Goal: Task Accomplishment & Management: Manage account settings

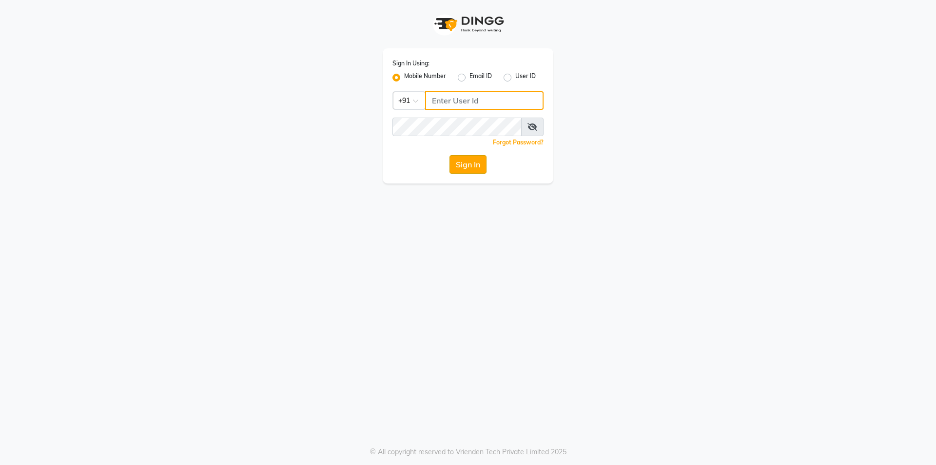
type input "9566910228"
click at [472, 166] on button "Sign In" at bounding box center [468, 164] width 37 height 19
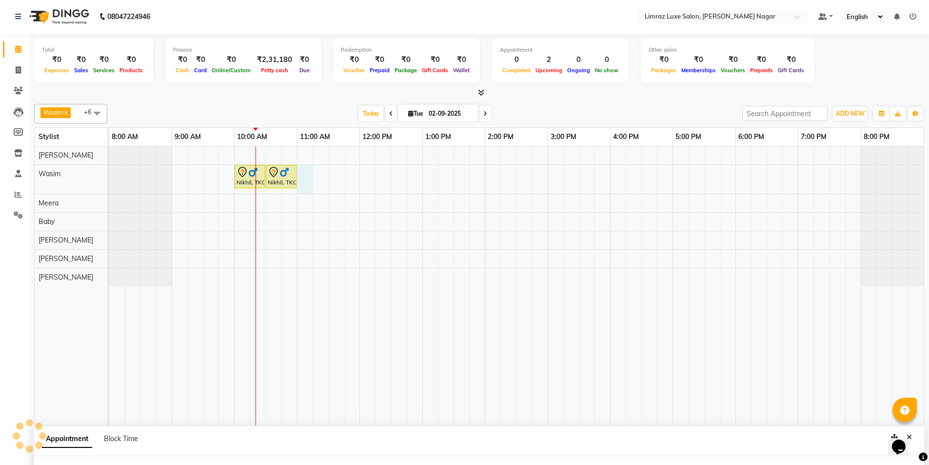
select select "74165"
select select "tentative"
select select "660"
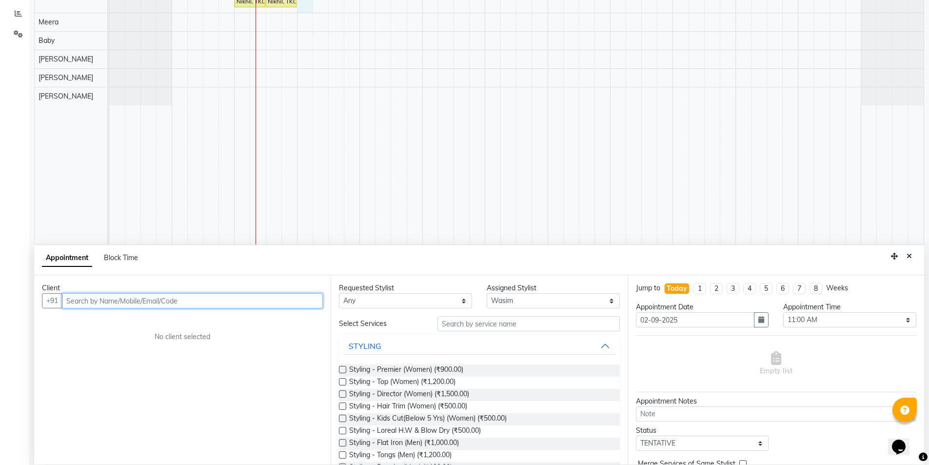
scroll to position [184, 0]
click at [909, 257] on icon "Close" at bounding box center [909, 254] width 5 height 7
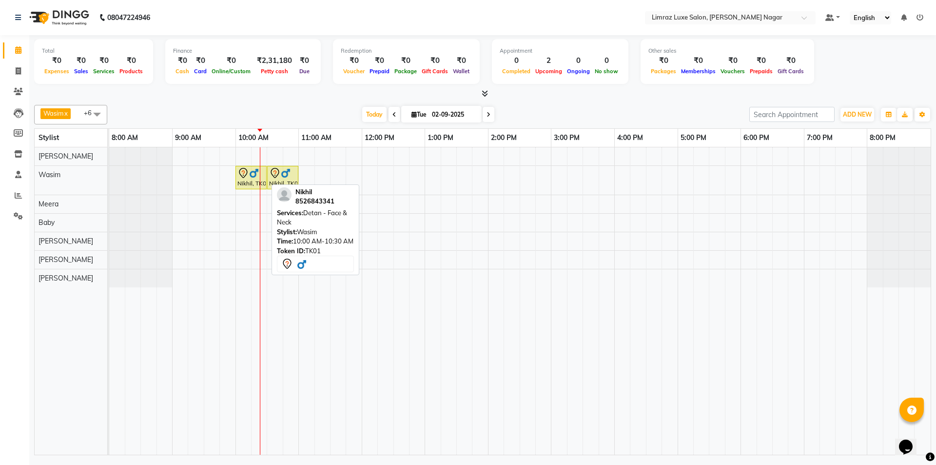
click at [250, 179] on div "Nikhil, TK01, 10:00 AM-10:30 AM, Detan - Face & Neck" at bounding box center [251, 177] width 29 height 20
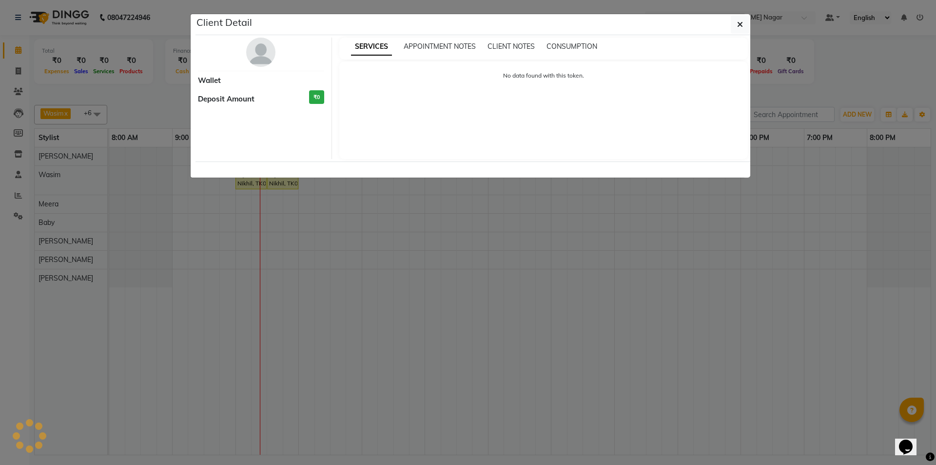
select select "7"
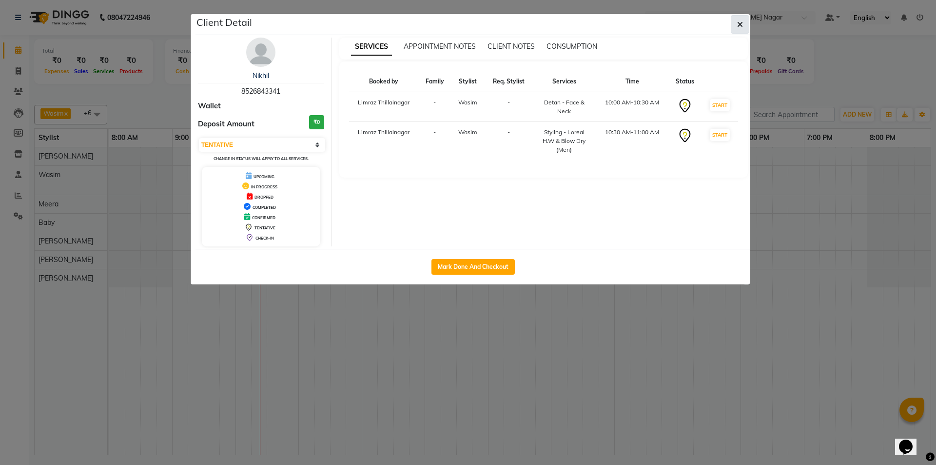
click at [742, 16] on button "button" at bounding box center [740, 24] width 19 height 19
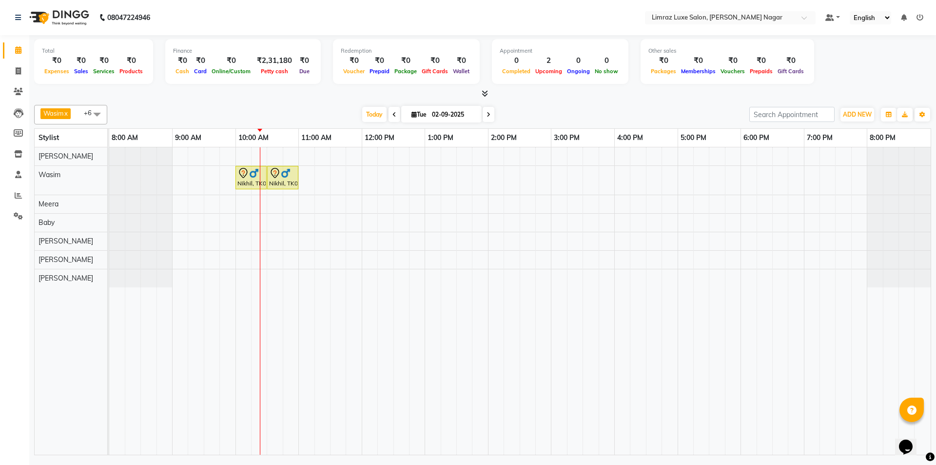
click at [94, 116] on span at bounding box center [97, 114] width 20 height 19
click at [94, 117] on span at bounding box center [97, 114] width 20 height 19
click at [83, 122] on span "Wasim x Baby x [PERSON_NAME] x Meera x [PERSON_NAME] x +6" at bounding box center [70, 115] width 73 height 20
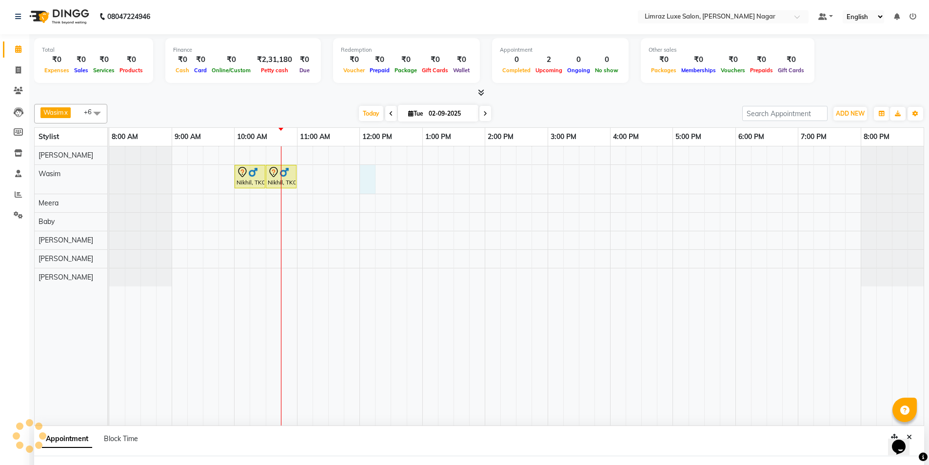
select select "74165"
select select "720"
select select "tentative"
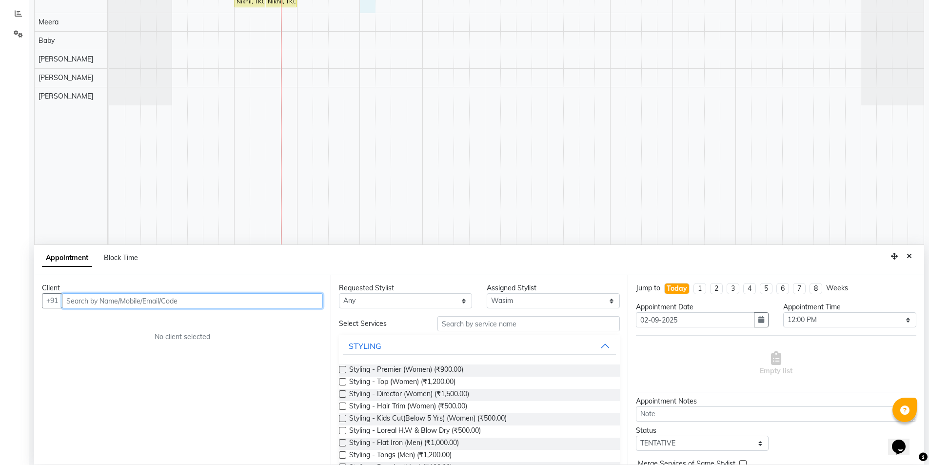
scroll to position [184, 0]
click at [295, 298] on input "text" at bounding box center [192, 298] width 261 height 15
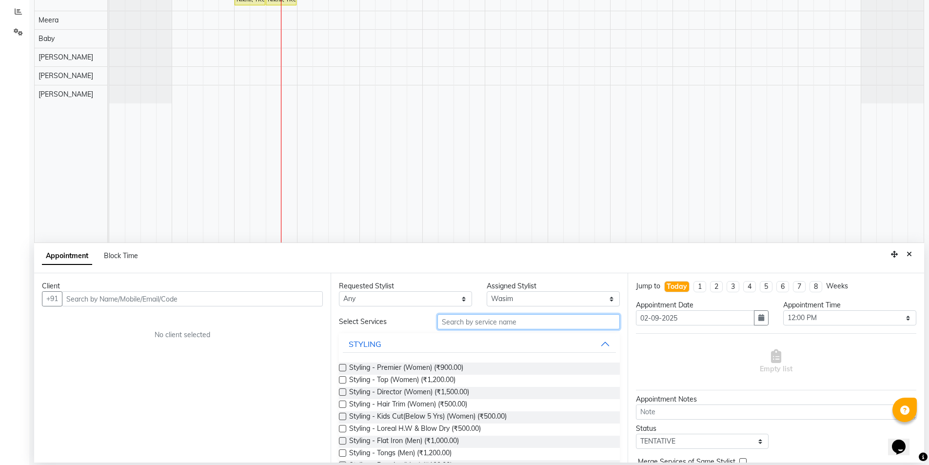
click at [480, 317] on input "text" at bounding box center [528, 321] width 182 height 15
click at [519, 298] on select "Select [PERSON_NAME] [PERSON_NAME] Baby [PERSON_NAME] [PERSON_NAME] [PERSON_NAM…" at bounding box center [553, 298] width 133 height 15
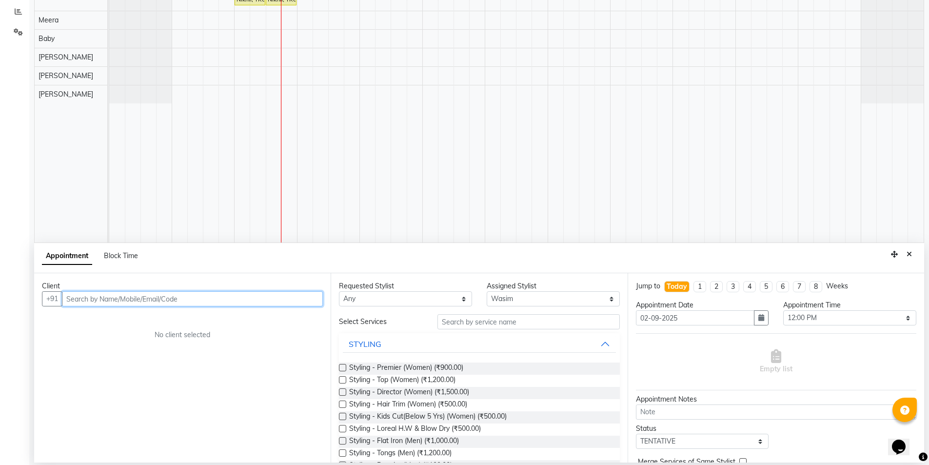
click at [255, 298] on input "text" at bounding box center [192, 298] width 261 height 15
type input "9003388321"
click at [306, 298] on span "Add Client" at bounding box center [302, 298] width 33 height 9
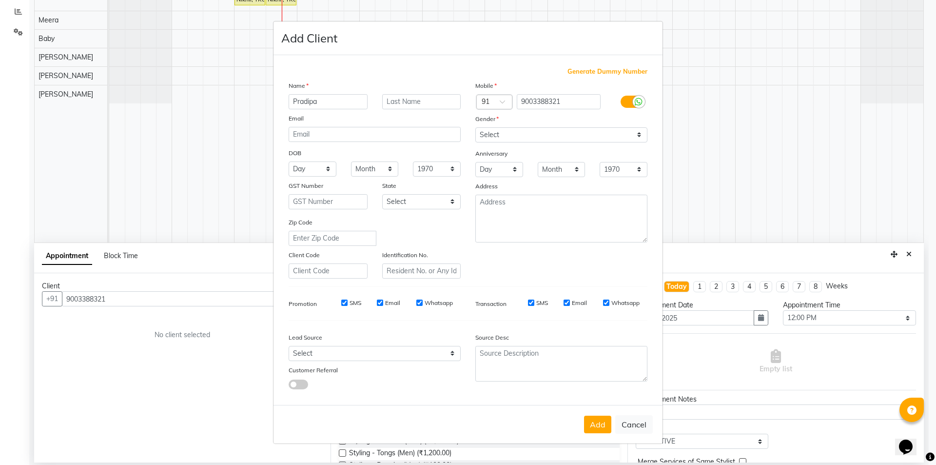
type input "Pradipa"
drag, startPoint x: 327, startPoint y: 105, endPoint x: 285, endPoint y: 101, distance: 42.6
click at [285, 101] on div "Pradipa" at bounding box center [328, 101] width 94 height 15
click at [305, 98] on input "[PERSON_NAME]" at bounding box center [328, 101] width 79 height 15
click at [307, 99] on input "[PERSON_NAME]" at bounding box center [328, 101] width 79 height 15
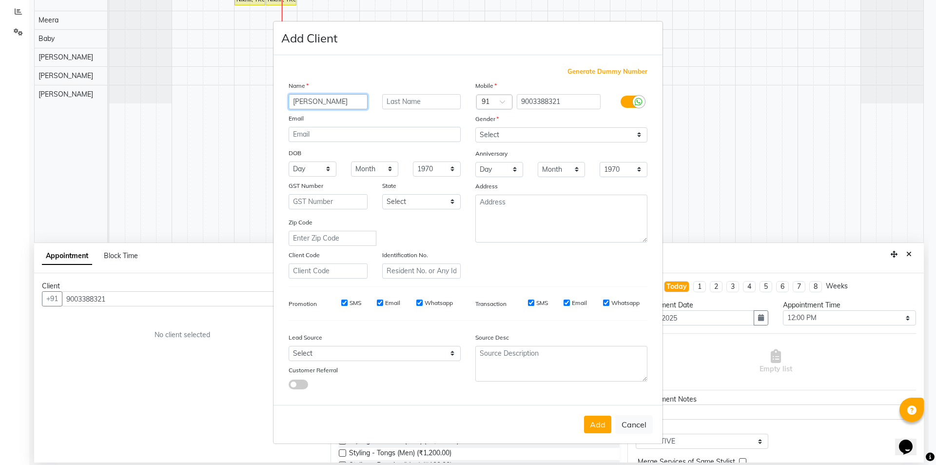
click at [357, 102] on input "[PERSON_NAME]" at bounding box center [328, 101] width 79 height 15
type input "[PERSON_NAME]"
click at [502, 136] on select "Select [DEMOGRAPHIC_DATA] [DEMOGRAPHIC_DATA] Other Prefer Not To Say" at bounding box center [562, 134] width 172 height 15
select select "[DEMOGRAPHIC_DATA]"
click at [476, 127] on select "Select [DEMOGRAPHIC_DATA] [DEMOGRAPHIC_DATA] Other Prefer Not To Say" at bounding box center [562, 134] width 172 height 15
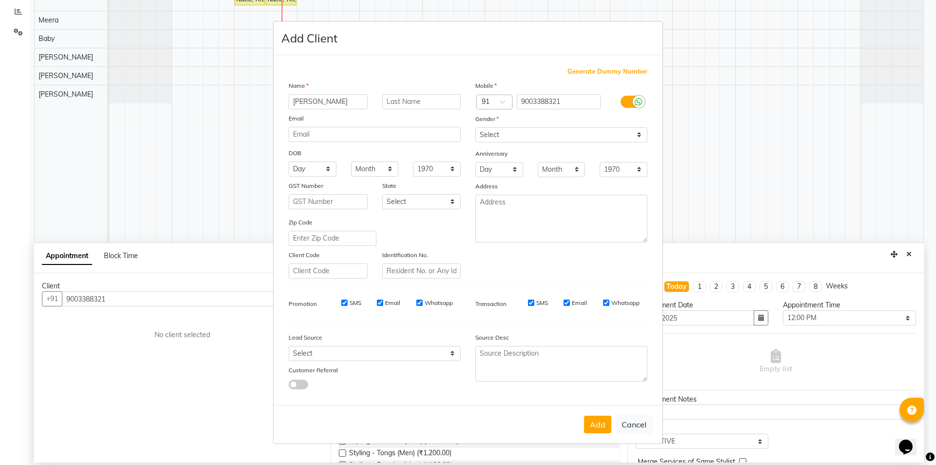
click at [352, 303] on label "SMS" at bounding box center [356, 302] width 12 height 9
click at [348, 303] on input "SMS" at bounding box center [344, 302] width 6 height 6
checkbox input "false"
click at [390, 302] on label "Email" at bounding box center [392, 302] width 15 height 9
click at [383, 302] on input "Email" at bounding box center [380, 302] width 6 height 6
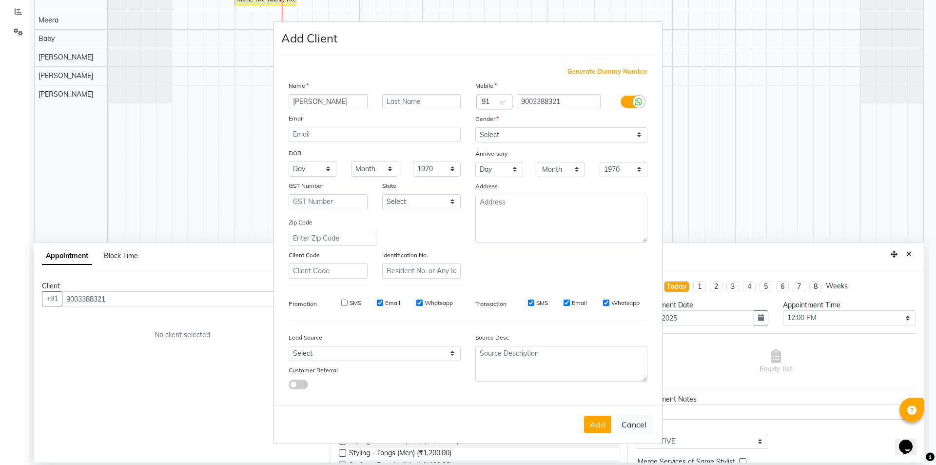
checkbox input "false"
click at [420, 304] on input "Whatsapp" at bounding box center [420, 302] width 6 height 6
checkbox input "false"
click at [536, 302] on label "SMS" at bounding box center [542, 302] width 12 height 9
click at [535, 302] on input "SMS" at bounding box center [531, 302] width 6 height 6
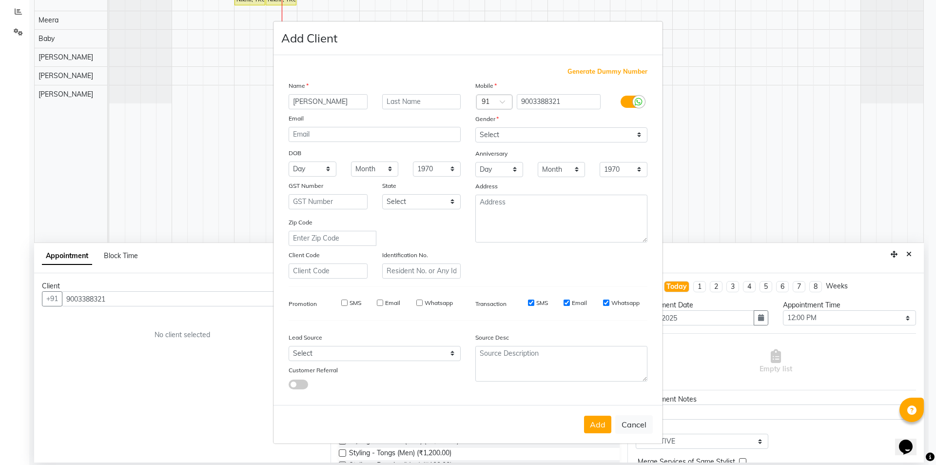
checkbox input "false"
click at [570, 304] on input "Email" at bounding box center [567, 302] width 6 height 6
checkbox input "false"
click at [615, 302] on label "Whatsapp" at bounding box center [626, 302] width 28 height 9
click at [610, 302] on input "Whatsapp" at bounding box center [606, 302] width 6 height 6
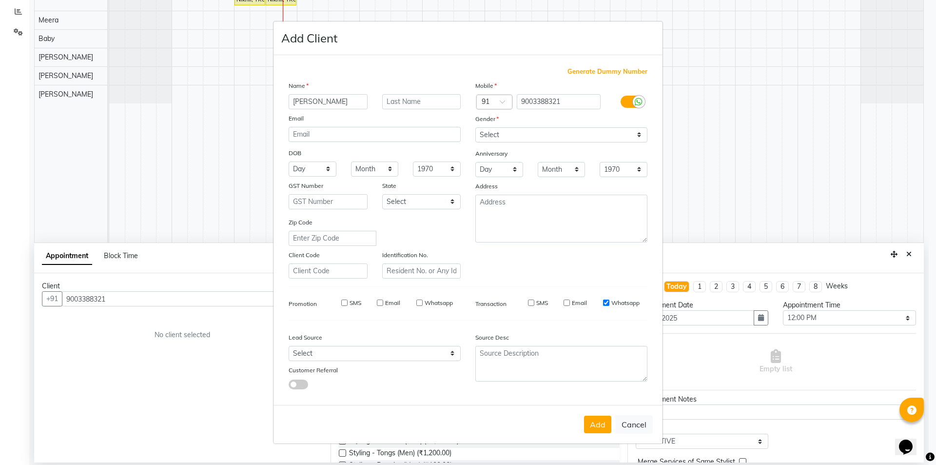
checkbox input "false"
click at [607, 419] on button "Add" at bounding box center [597, 425] width 27 height 18
type input "90******21"
select select
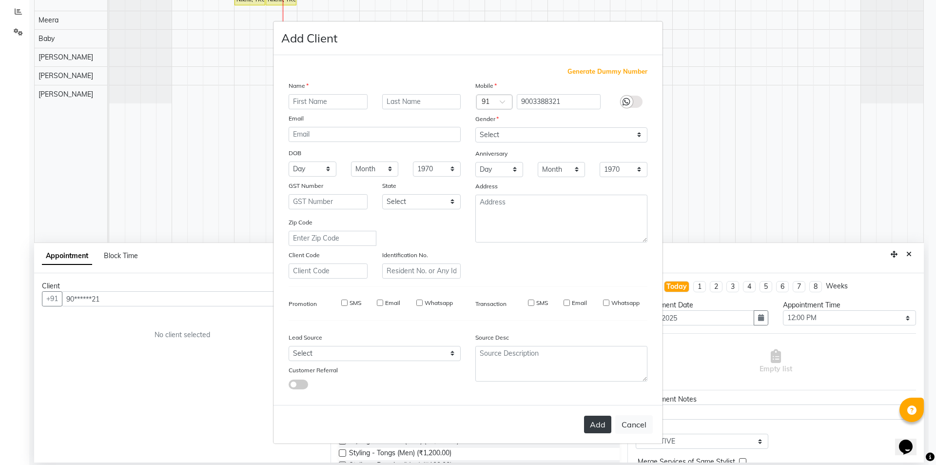
select select
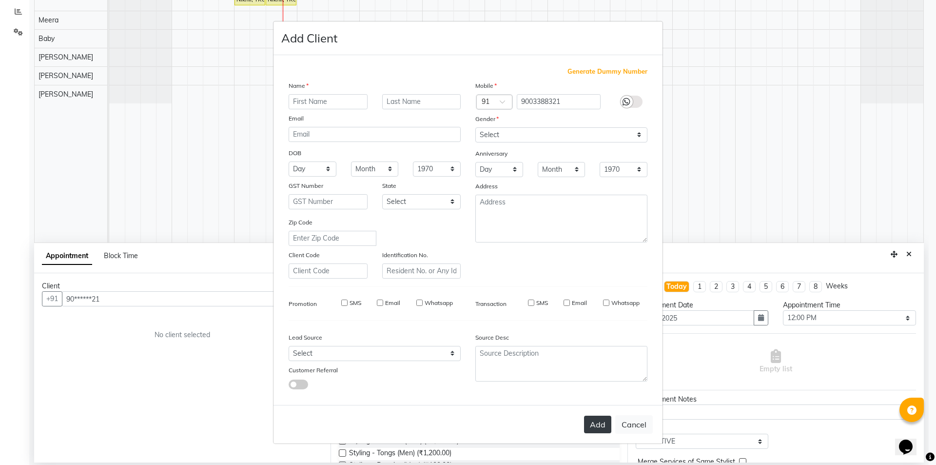
checkbox input "false"
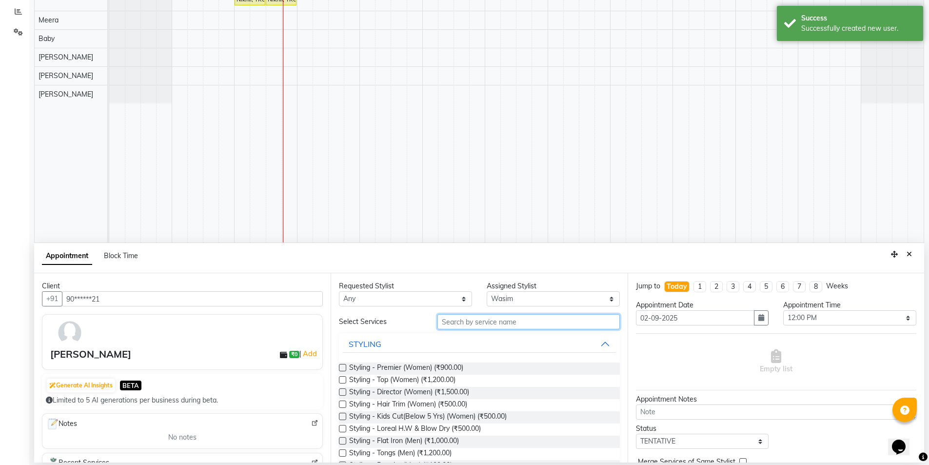
click at [527, 322] on input "text" at bounding box center [528, 321] width 182 height 15
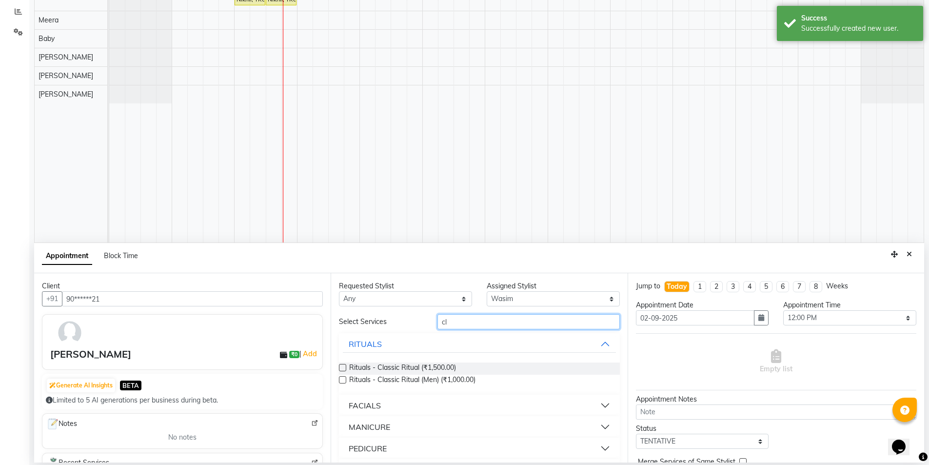
type input "c"
type input "p"
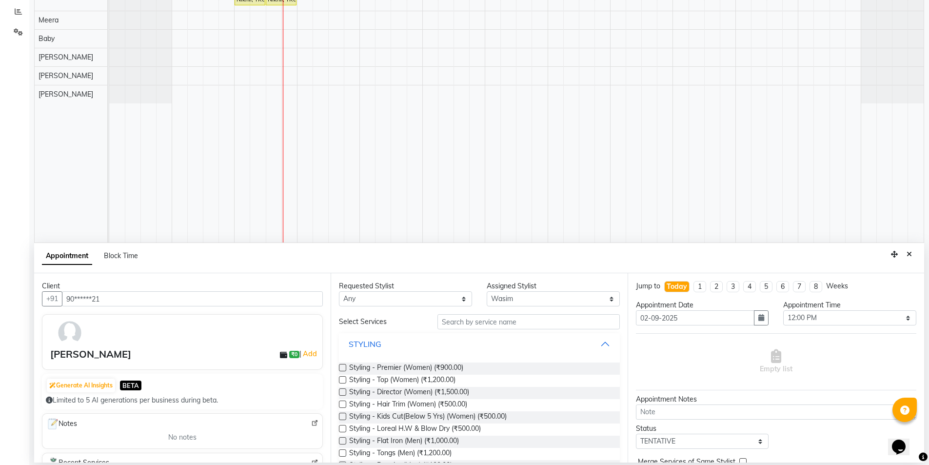
click at [377, 342] on div "STYLING" at bounding box center [365, 344] width 33 height 12
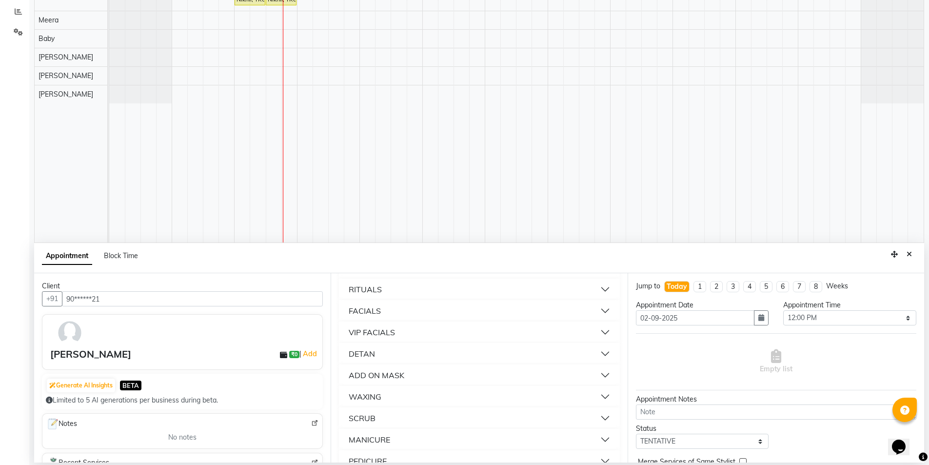
scroll to position [195, 0]
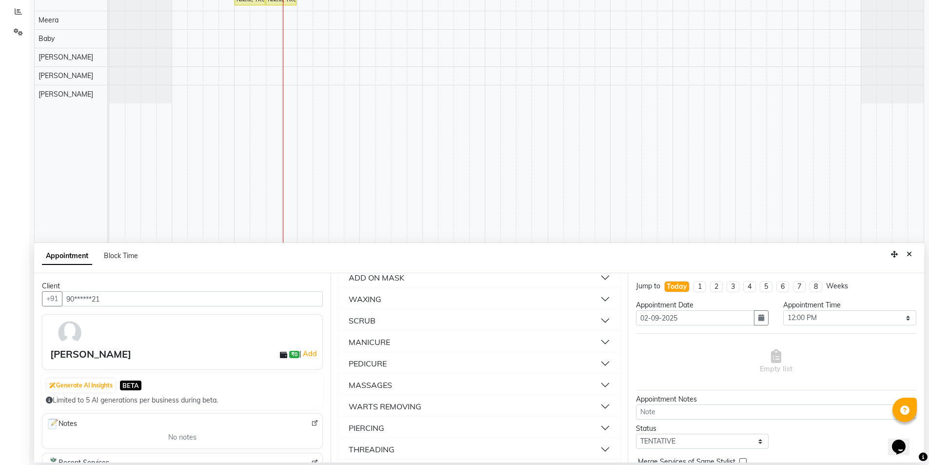
click at [401, 366] on button "PEDICURE" at bounding box center [479, 364] width 273 height 18
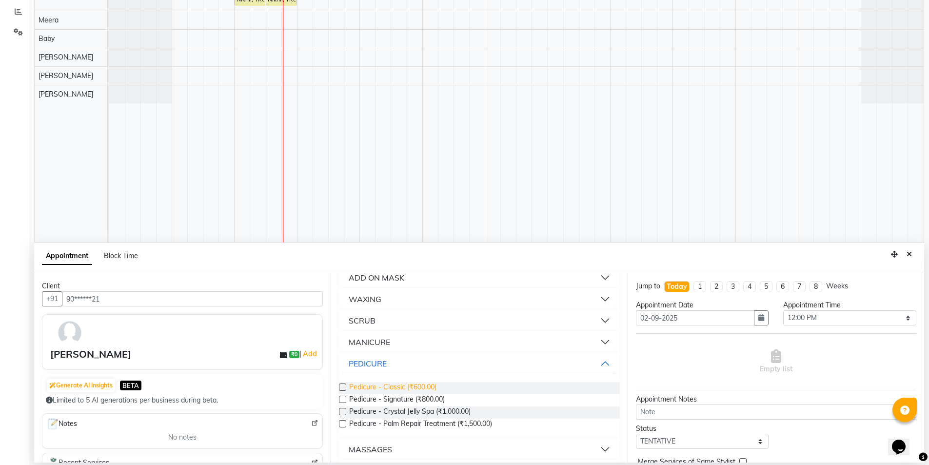
click at [409, 387] on span "Pedicure - Classic (₹600.00)" at bounding box center [392, 388] width 87 height 12
checkbox input "false"
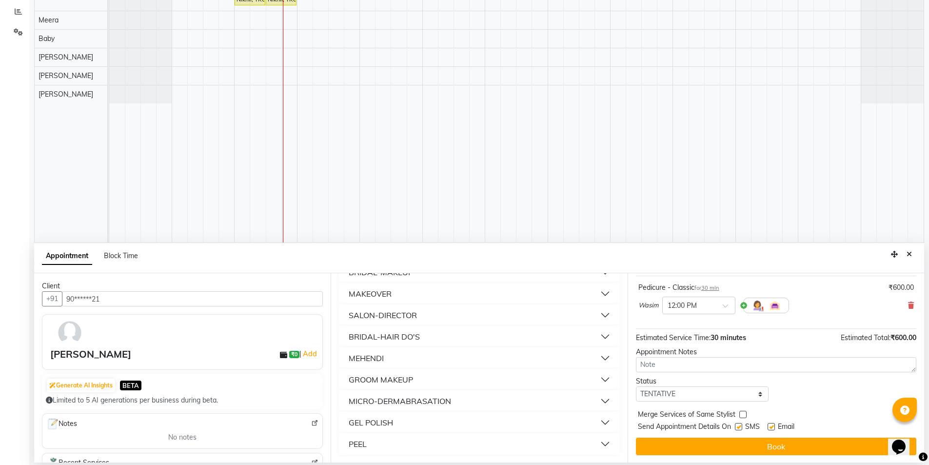
scroll to position [58, 0]
click at [739, 390] on select "Select TENTATIVE CONFIRM CHECK-IN UPCOMING" at bounding box center [702, 393] width 133 height 15
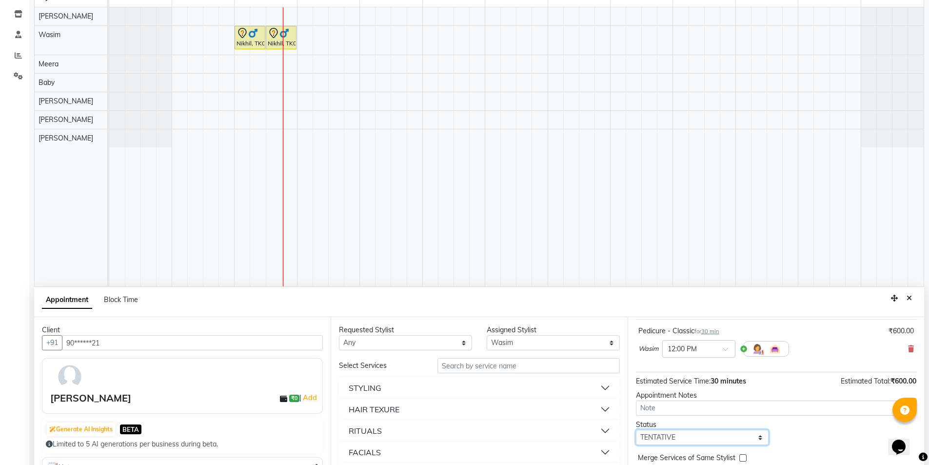
scroll to position [184, 0]
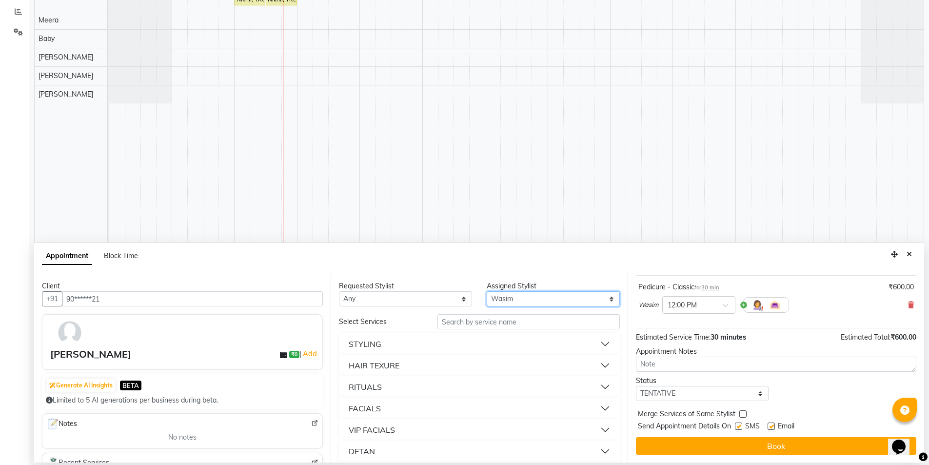
click at [577, 302] on select "Select [PERSON_NAME] [PERSON_NAME] Baby [PERSON_NAME] [PERSON_NAME] [PERSON_NAM…" at bounding box center [553, 298] width 133 height 15
select select "89894"
click at [487, 291] on select "Select [PERSON_NAME] [PERSON_NAME] Baby [PERSON_NAME] [PERSON_NAME] [PERSON_NAM…" at bounding box center [553, 298] width 133 height 15
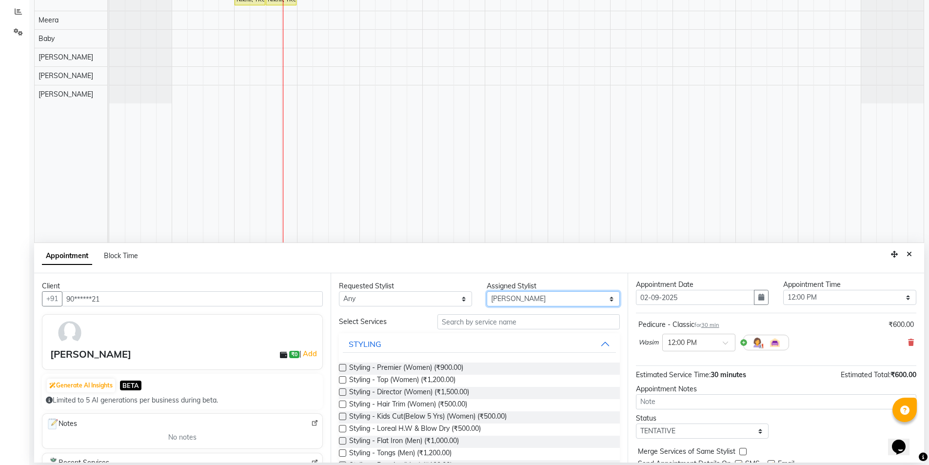
scroll to position [0, 0]
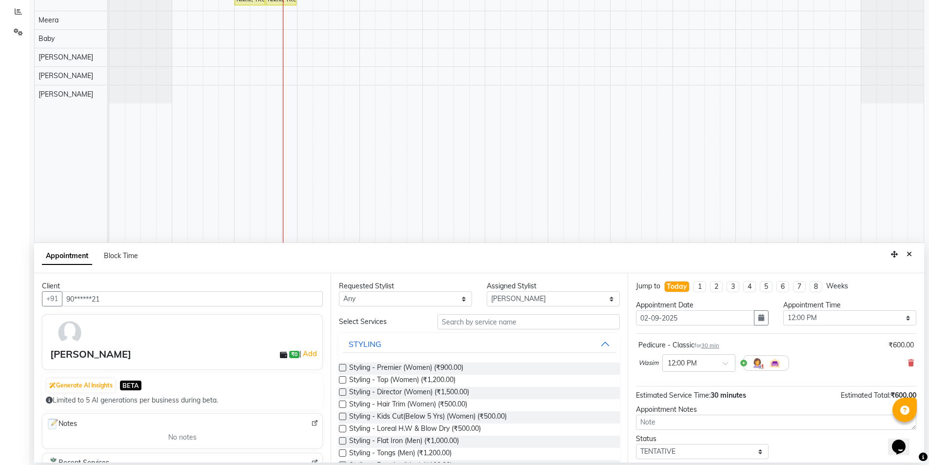
click at [904, 355] on div "Wasim × 12:00 PM" at bounding box center [776, 362] width 276 height 25
click at [908, 361] on icon at bounding box center [911, 362] width 6 height 7
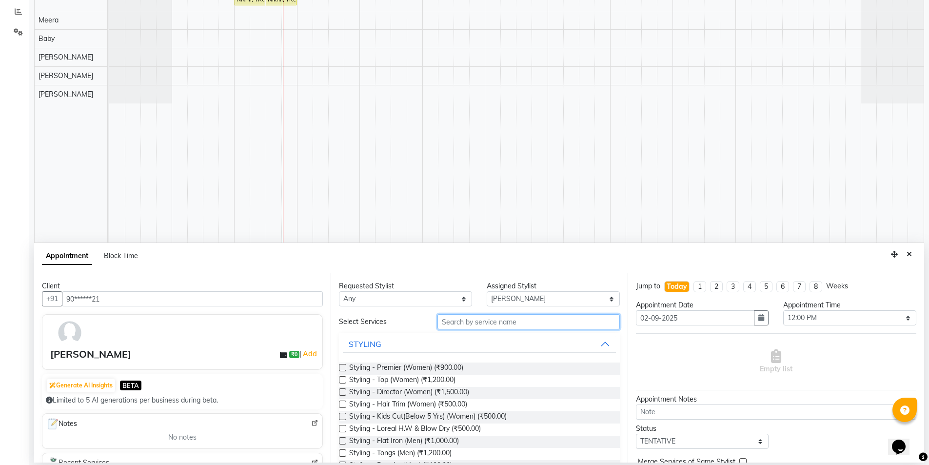
click at [531, 324] on input "text" at bounding box center [528, 321] width 182 height 15
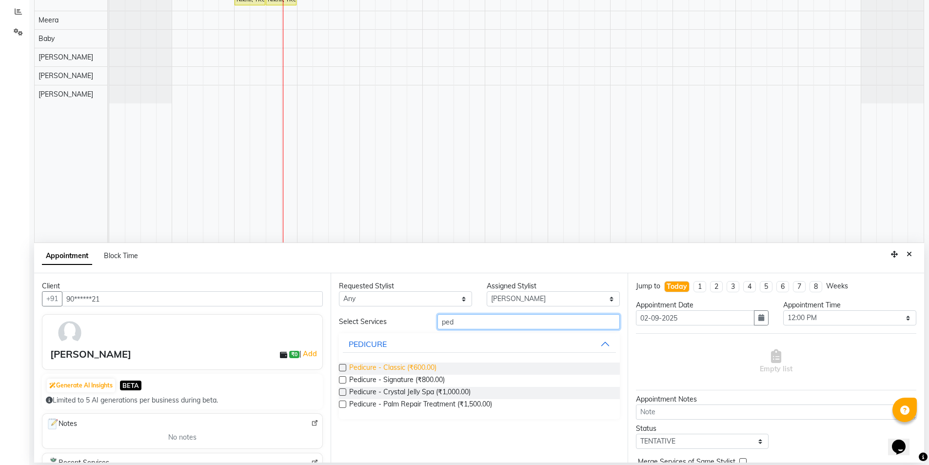
type input "ped"
click at [425, 366] on span "Pedicure - Classic (₹600.00)" at bounding box center [392, 368] width 87 height 12
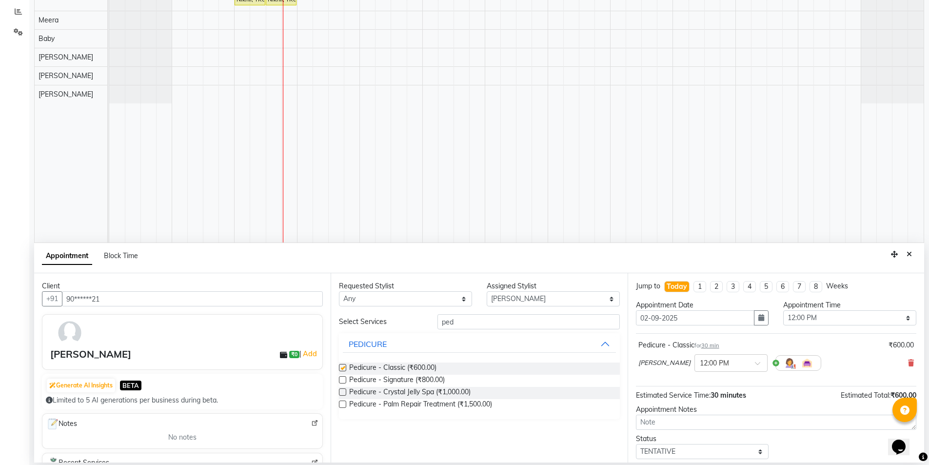
checkbox input "false"
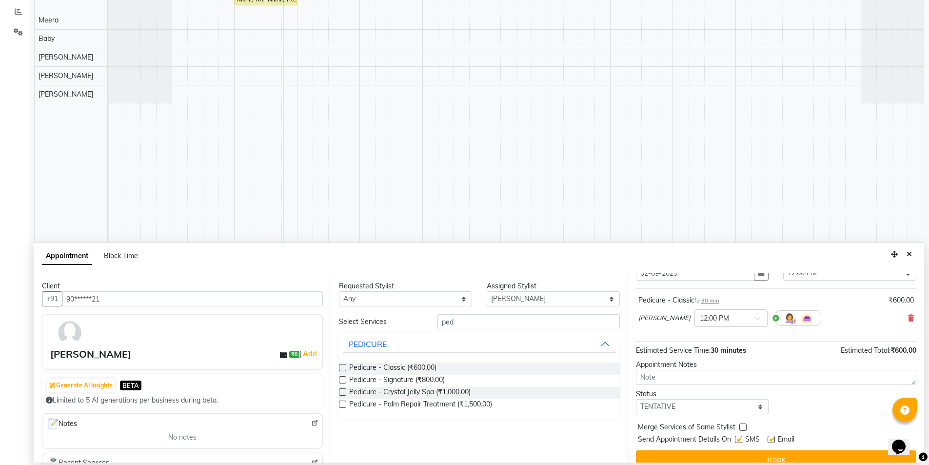
scroll to position [58, 0]
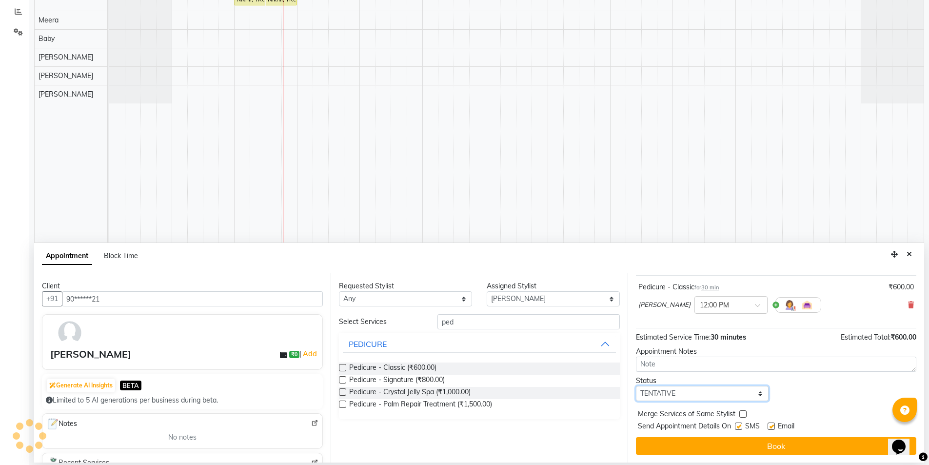
click at [721, 386] on select "Select TENTATIVE CONFIRM CHECK-IN UPCOMING" at bounding box center [702, 393] width 133 height 15
select select "confirm booking"
click at [636, 386] on select "Select TENTATIVE CONFIRM CHECK-IN UPCOMING" at bounding box center [702, 393] width 133 height 15
click at [739, 428] on label at bounding box center [738, 425] width 7 height 7
click at [739, 428] on input "checkbox" at bounding box center [738, 427] width 6 height 6
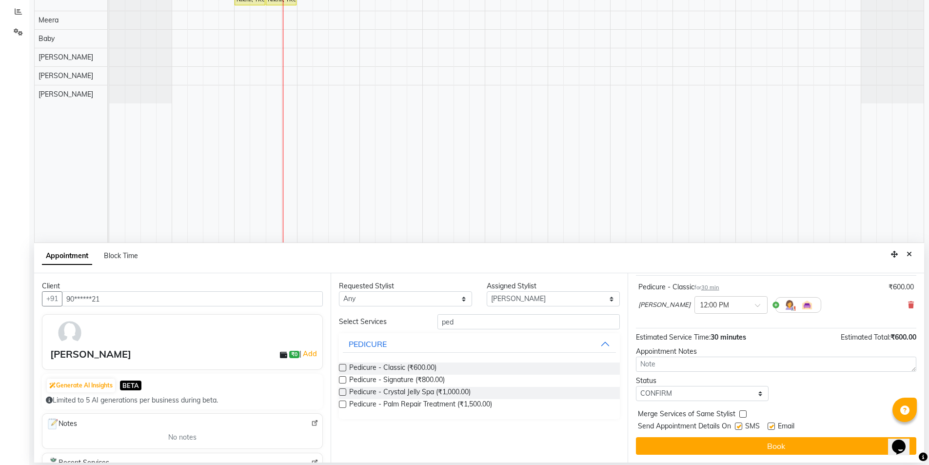
checkbox input "false"
click at [770, 423] on label at bounding box center [771, 425] width 7 height 7
click at [770, 424] on input "checkbox" at bounding box center [771, 427] width 6 height 6
checkbox input "false"
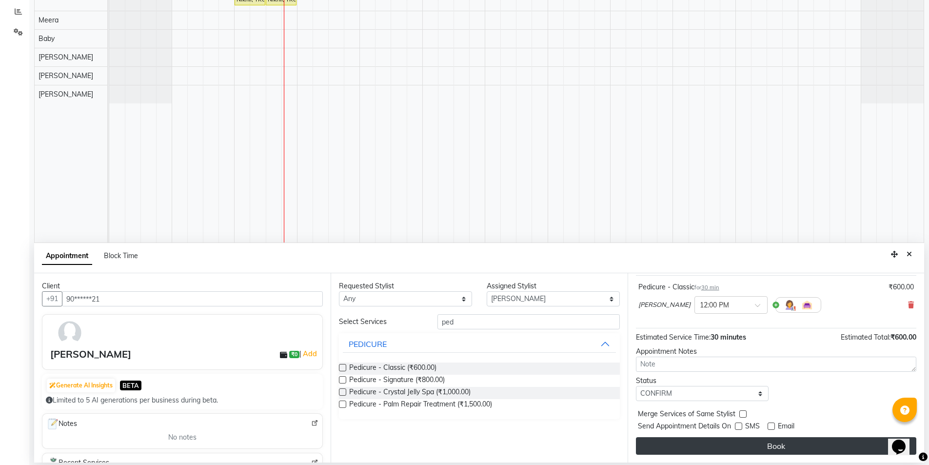
click at [786, 437] on button "Book" at bounding box center [776, 446] width 280 height 18
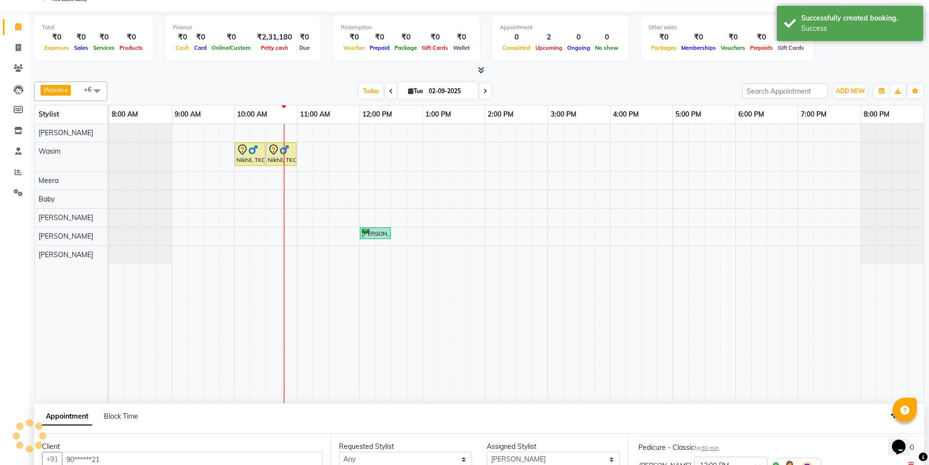
scroll to position [0, 0]
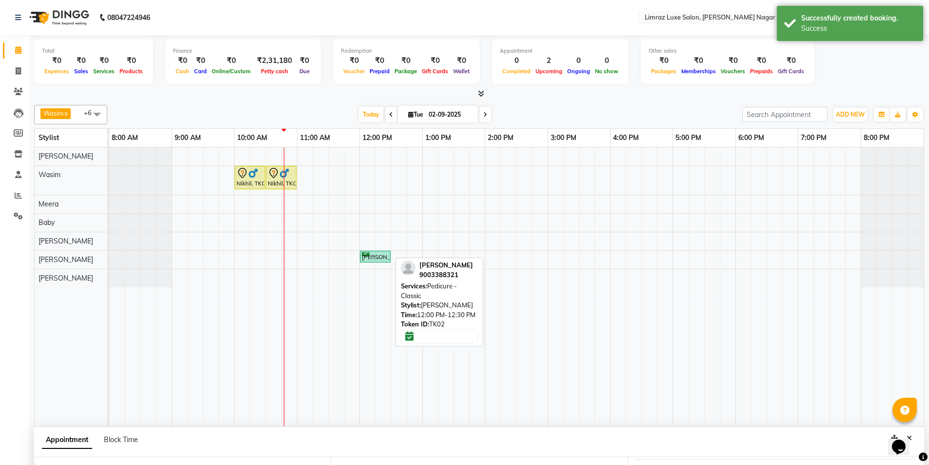
click at [376, 257] on div "[PERSON_NAME], TK02, 12:00 PM-12:30 PM, Pedicure - Classic" at bounding box center [375, 256] width 29 height 9
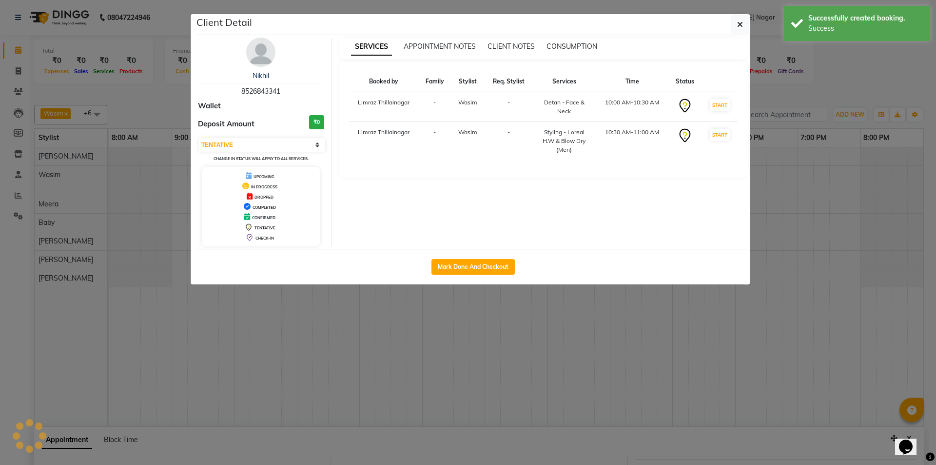
select select "6"
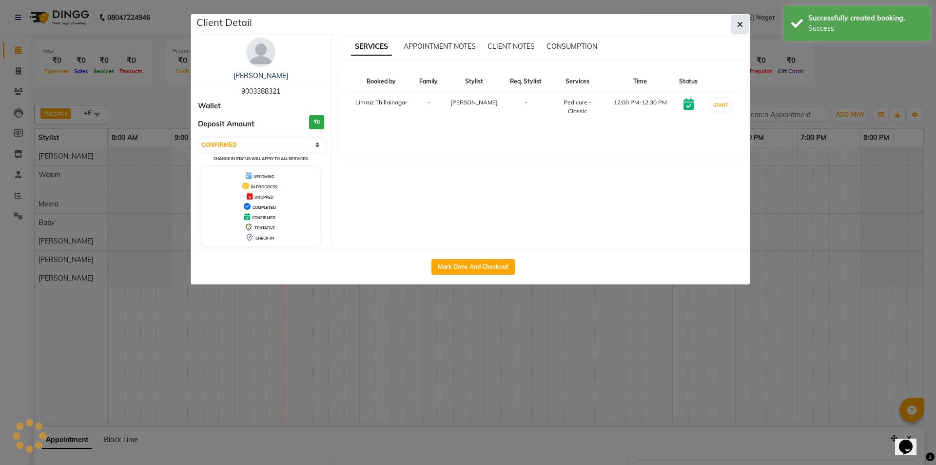
click at [742, 33] on button "button" at bounding box center [740, 24] width 19 height 19
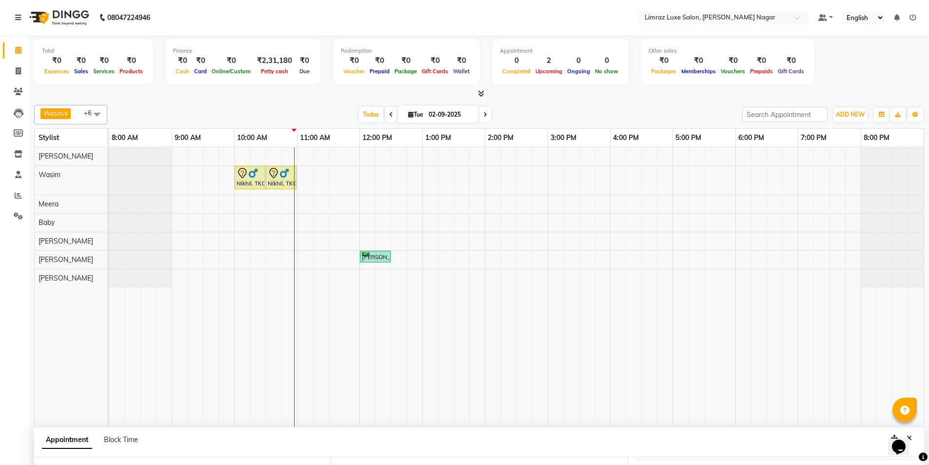
click at [485, 114] on icon at bounding box center [485, 115] width 4 height 6
type input "[DATE]"
select select "720"
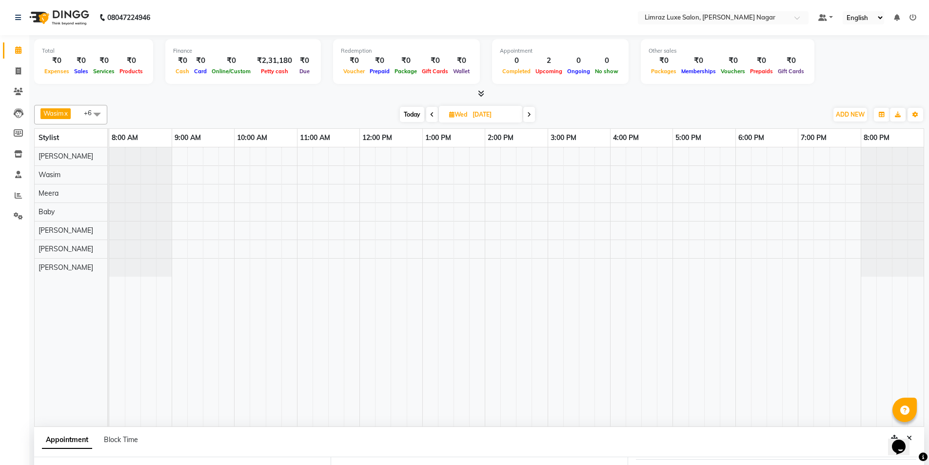
click at [427, 115] on span at bounding box center [432, 114] width 12 height 15
type input "02-09-2025"
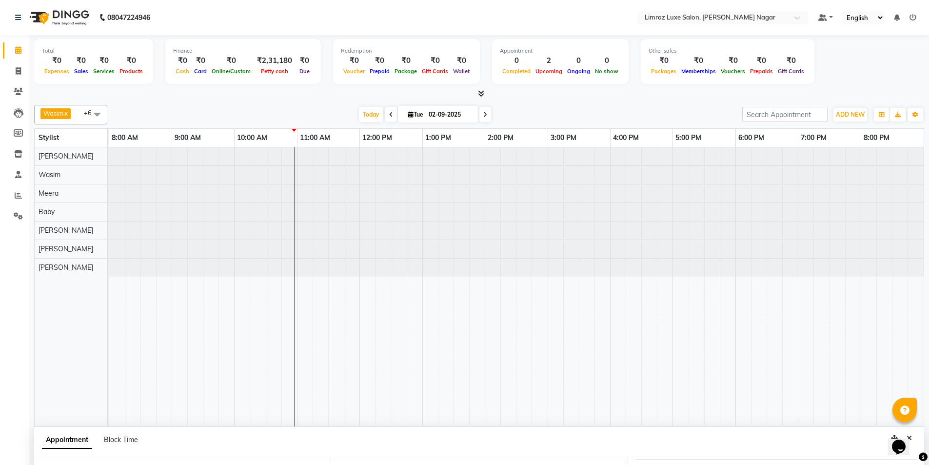
select select "720"
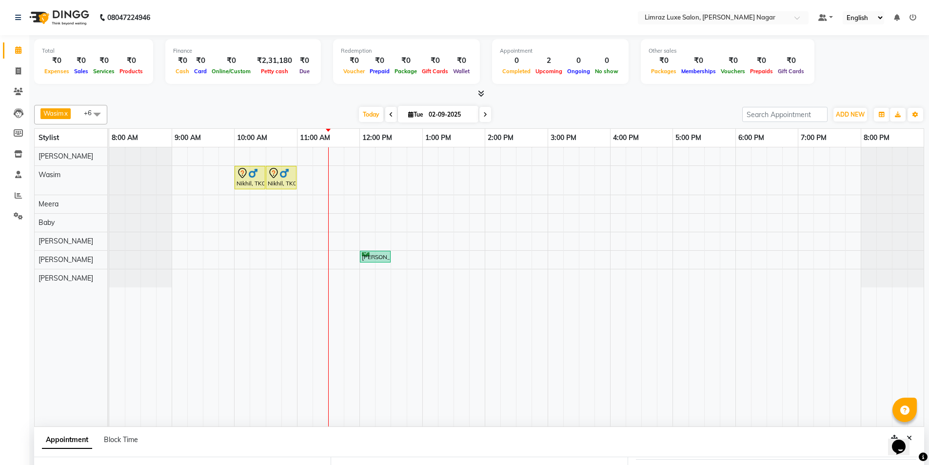
click at [805, 173] on div "Nikhil, TK01, 10:00 AM-10:30 AM, Detan - Face & Neck Nikhil, TK01, 10:30 AM-11:…" at bounding box center [516, 286] width 814 height 279
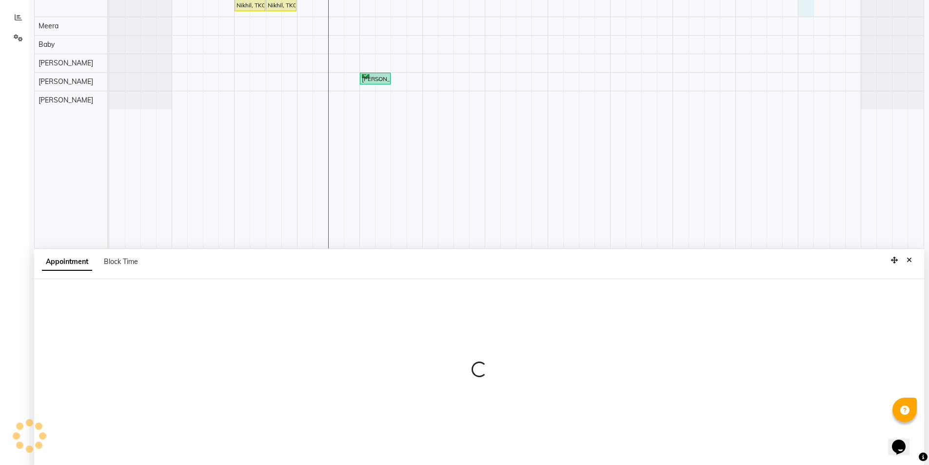
scroll to position [184, 0]
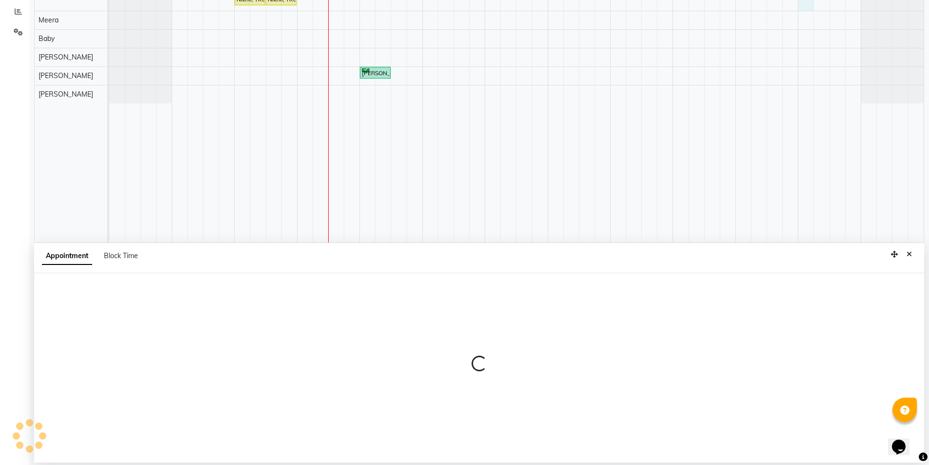
select select "74165"
select select "1140"
select select "tentative"
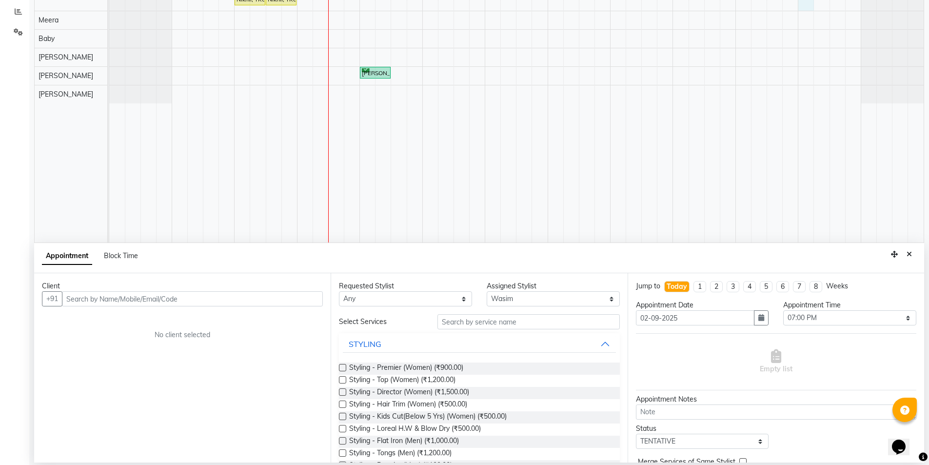
click at [90, 298] on input "text" at bounding box center [192, 298] width 261 height 15
type input "8610654496"
click at [297, 301] on span "Add Client" at bounding box center [302, 298] width 33 height 9
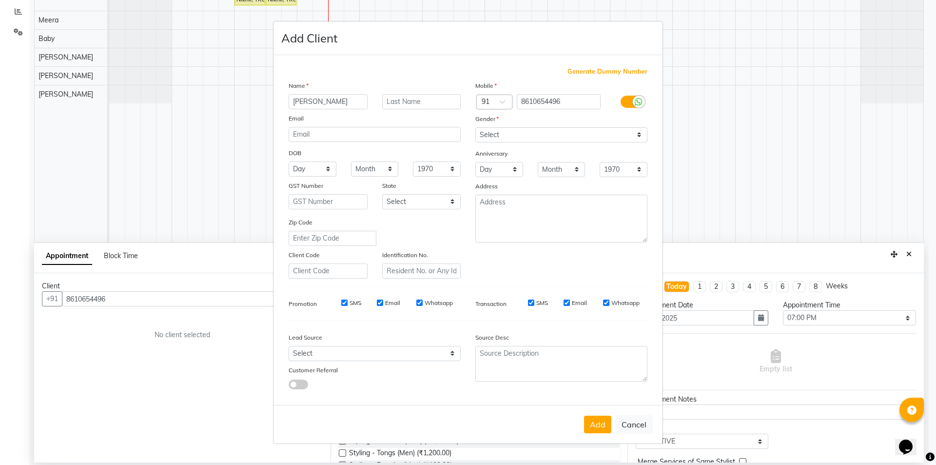
type input "[PERSON_NAME]"
click at [508, 139] on select "Select [DEMOGRAPHIC_DATA] [DEMOGRAPHIC_DATA] Other Prefer Not To Say" at bounding box center [562, 134] width 172 height 15
select select "[DEMOGRAPHIC_DATA]"
click at [476, 127] on select "Select [DEMOGRAPHIC_DATA] [DEMOGRAPHIC_DATA] Other Prefer Not To Say" at bounding box center [562, 134] width 172 height 15
click at [345, 301] on input "SMS" at bounding box center [344, 302] width 6 height 6
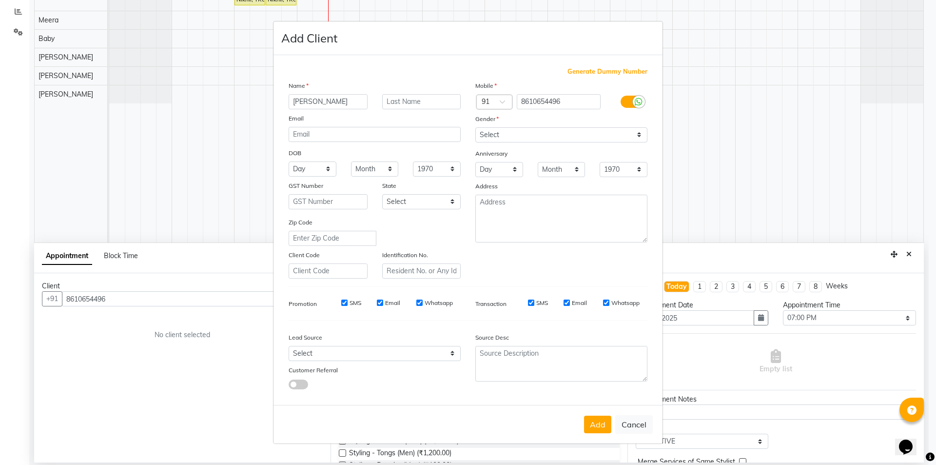
checkbox input "false"
click at [380, 300] on input "Email" at bounding box center [380, 302] width 6 height 6
checkbox input "false"
click at [418, 303] on input "Whatsapp" at bounding box center [420, 302] width 6 height 6
checkbox input "false"
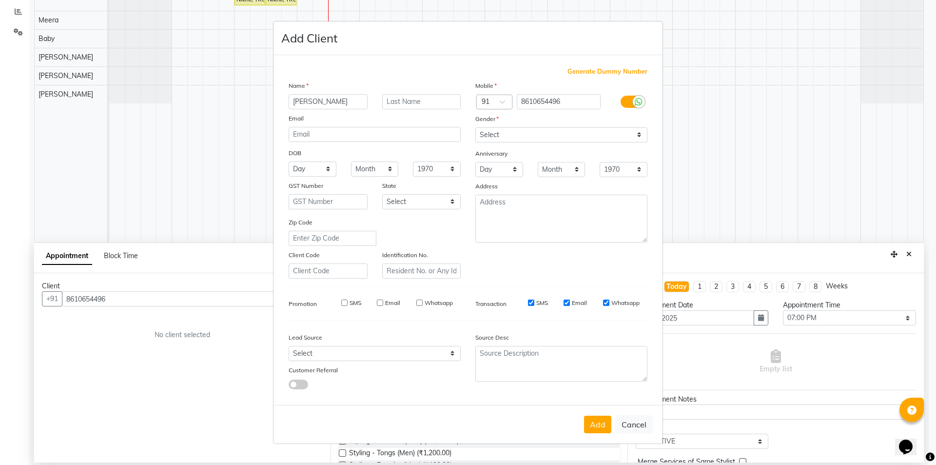
click at [531, 301] on input "SMS" at bounding box center [531, 302] width 6 height 6
checkbox input "false"
click at [568, 302] on input "Email" at bounding box center [567, 302] width 6 height 6
checkbox input "false"
click at [608, 302] on input "Whatsapp" at bounding box center [606, 302] width 6 height 6
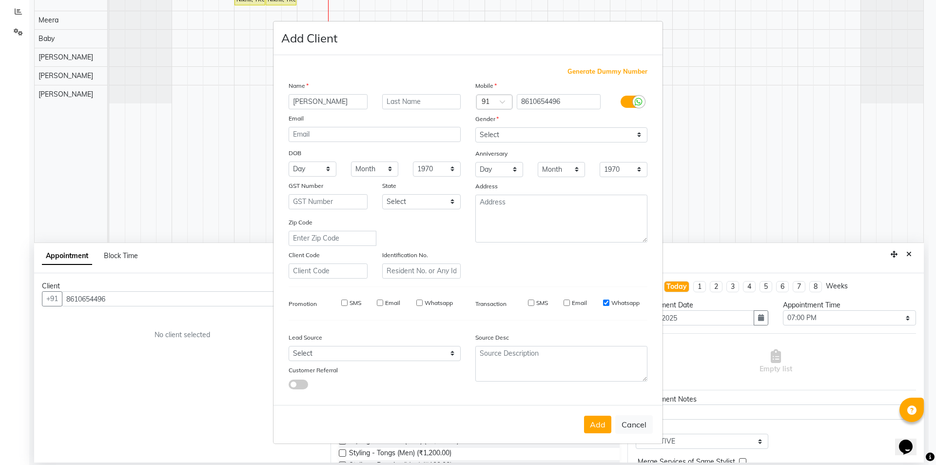
checkbox input "false"
click at [599, 424] on button "Add" at bounding box center [597, 425] width 27 height 18
type input "86******96"
select select
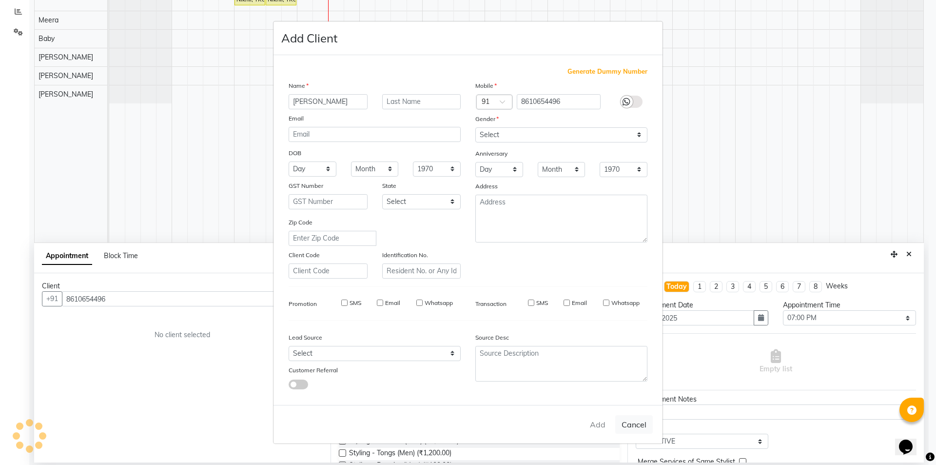
select select
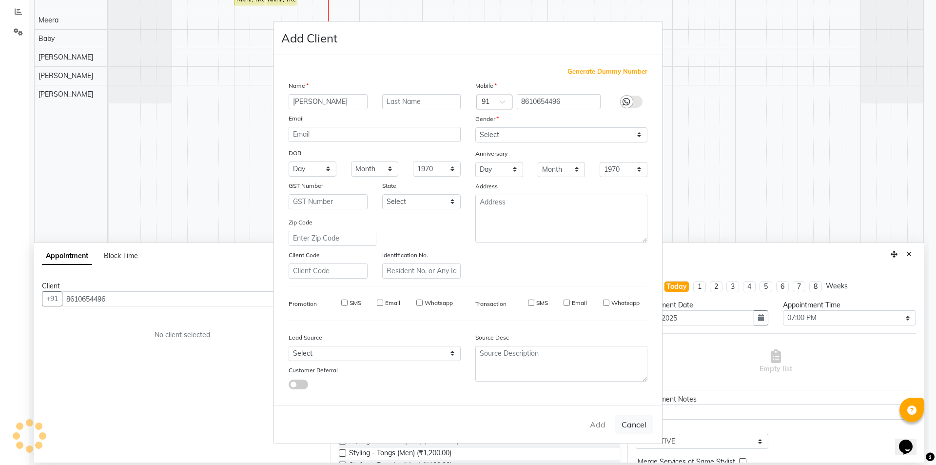
checkbox input "false"
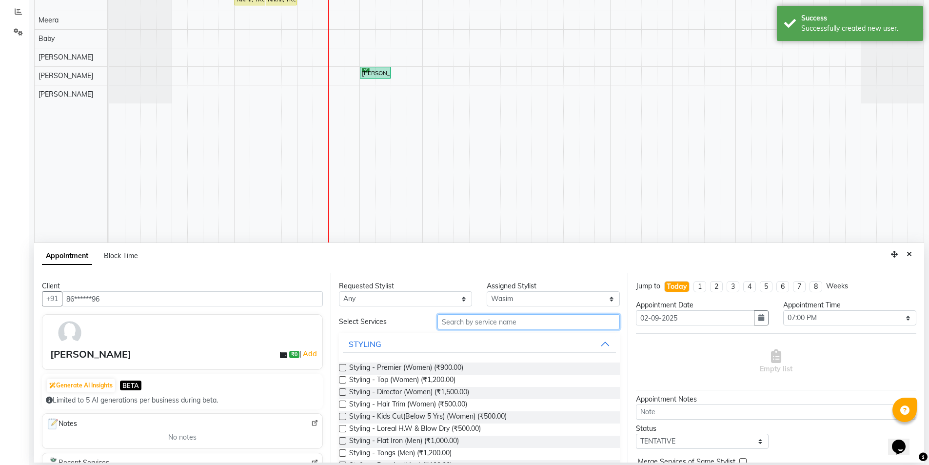
click at [464, 321] on input "text" at bounding box center [528, 321] width 182 height 15
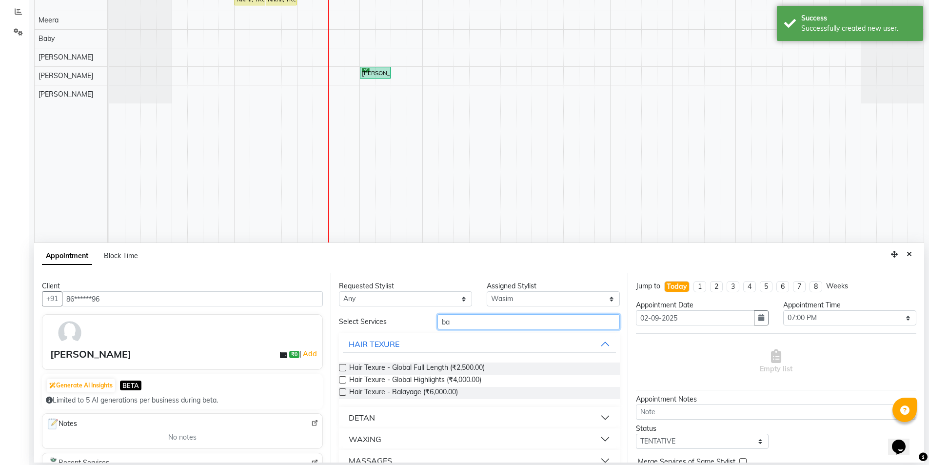
type input "b"
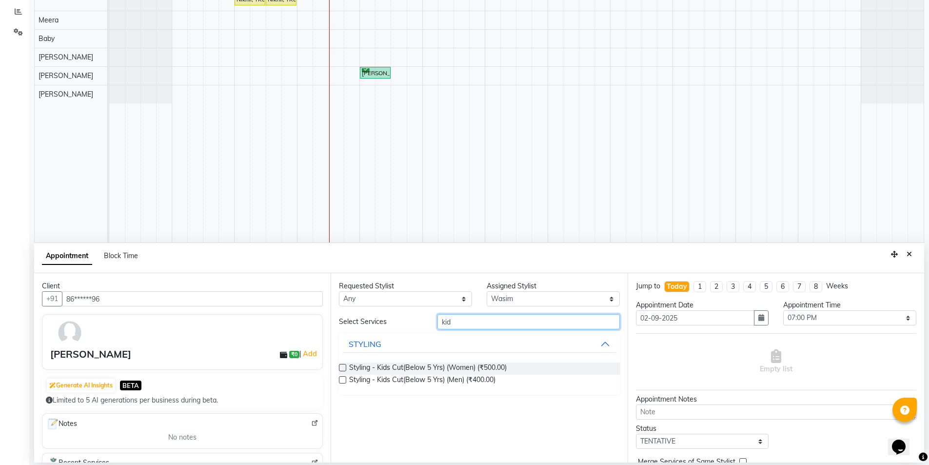
type input "kid"
click at [342, 379] on label at bounding box center [342, 379] width 7 height 7
click at [342, 379] on input "checkbox" at bounding box center [342, 380] width 6 height 6
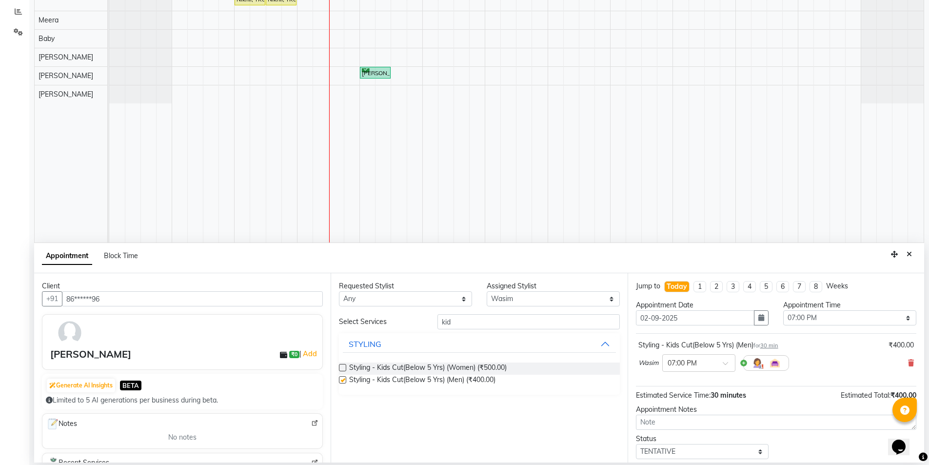
checkbox input "false"
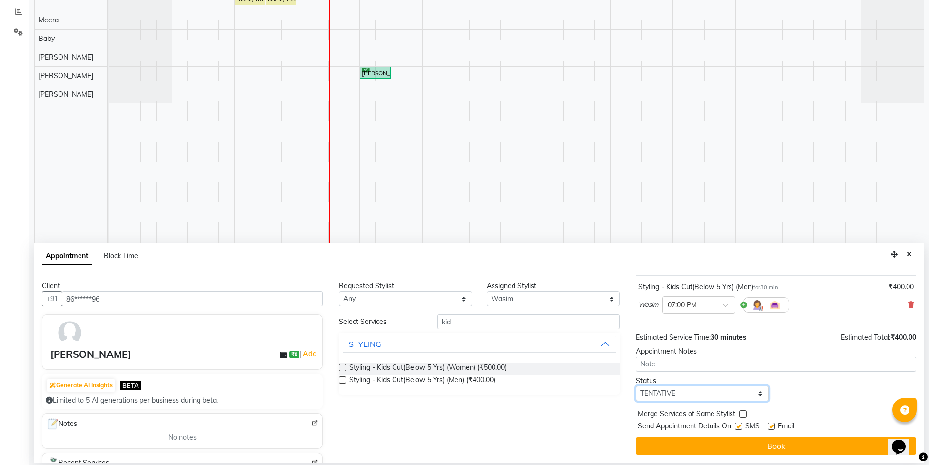
drag, startPoint x: 691, startPoint y: 393, endPoint x: 685, endPoint y: 402, distance: 10.3
click at [691, 393] on select "Select TENTATIVE CONFIRM CHECK-IN UPCOMING" at bounding box center [702, 393] width 133 height 15
click at [636, 386] on select "Select TENTATIVE CONFIRM CHECK-IN UPCOMING" at bounding box center [702, 393] width 133 height 15
click at [749, 420] on div "Merge Services of Same Stylist" at bounding box center [776, 415] width 280 height 12
click at [741, 426] on label at bounding box center [738, 425] width 7 height 7
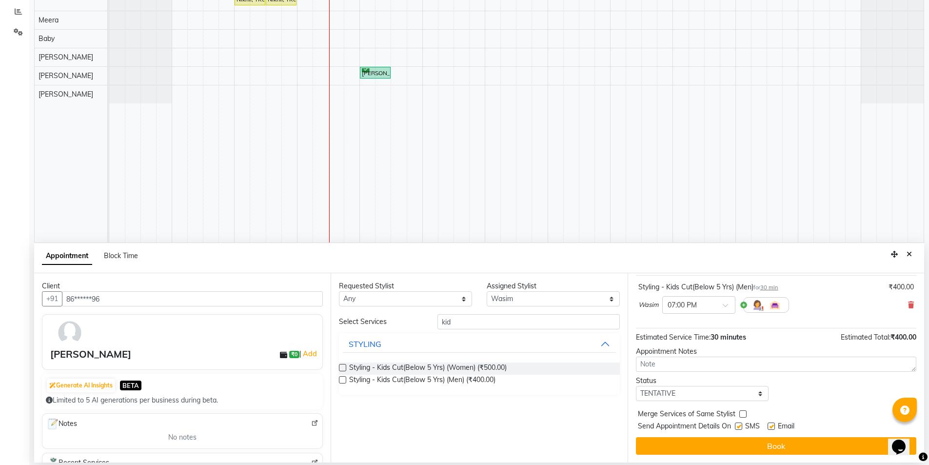
click at [741, 426] on input "checkbox" at bounding box center [738, 427] width 6 height 6
checkbox input "false"
click at [770, 426] on label at bounding box center [771, 425] width 7 height 7
click at [770, 426] on input "checkbox" at bounding box center [771, 427] width 6 height 6
checkbox input "false"
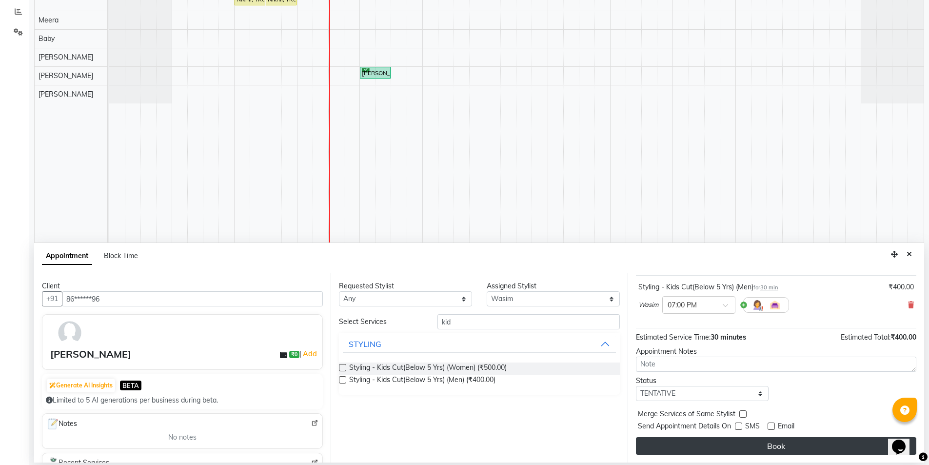
click at [758, 446] on button "Book" at bounding box center [776, 446] width 280 height 18
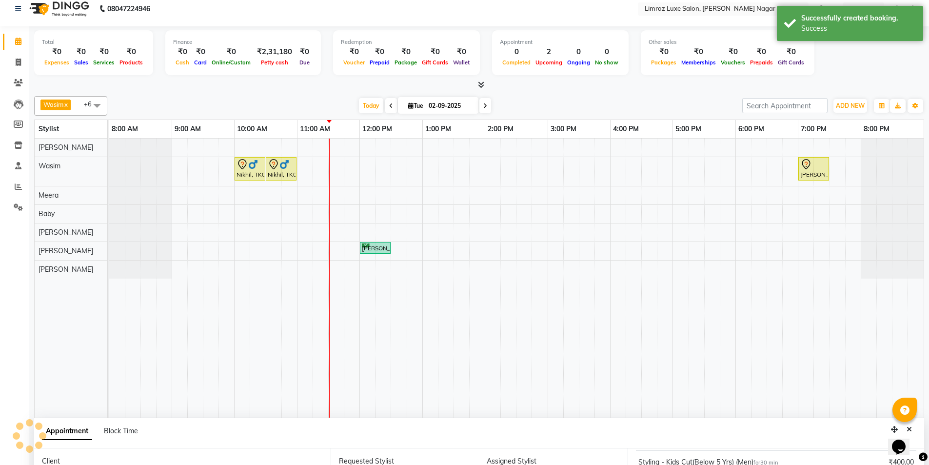
scroll to position [0, 0]
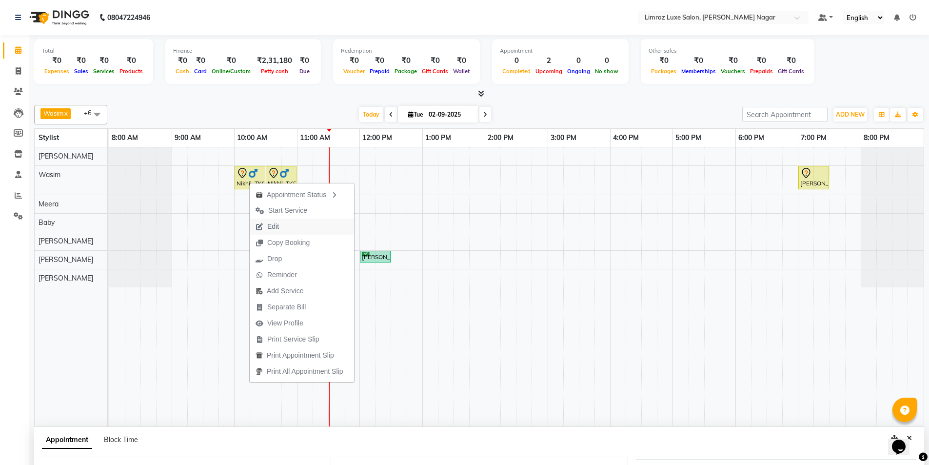
click at [272, 225] on span "Edit" at bounding box center [273, 226] width 12 height 10
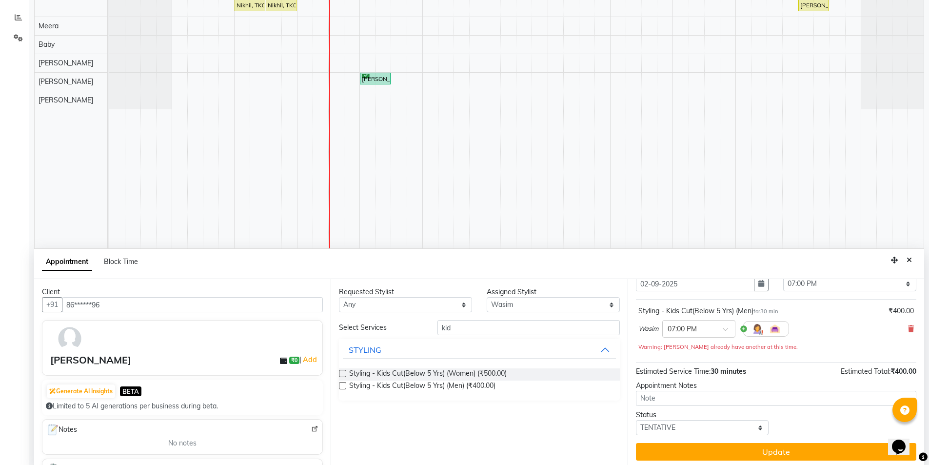
scroll to position [184, 0]
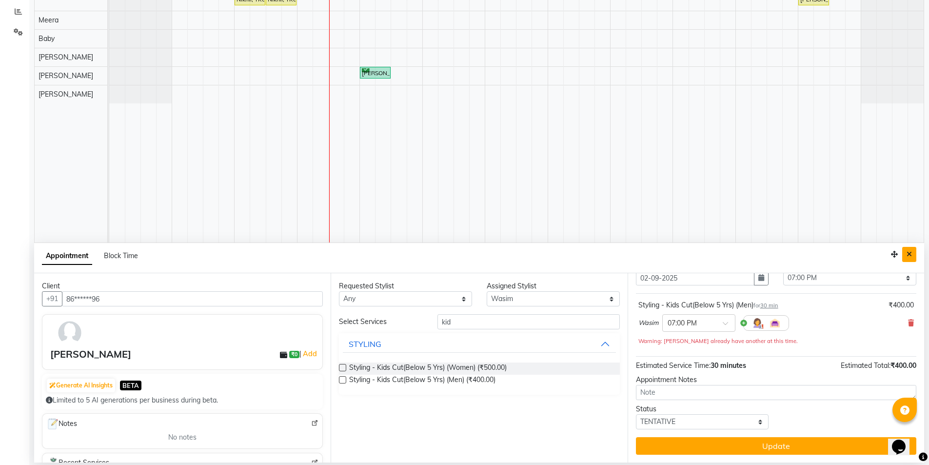
click at [908, 256] on icon "Close" at bounding box center [909, 254] width 5 height 7
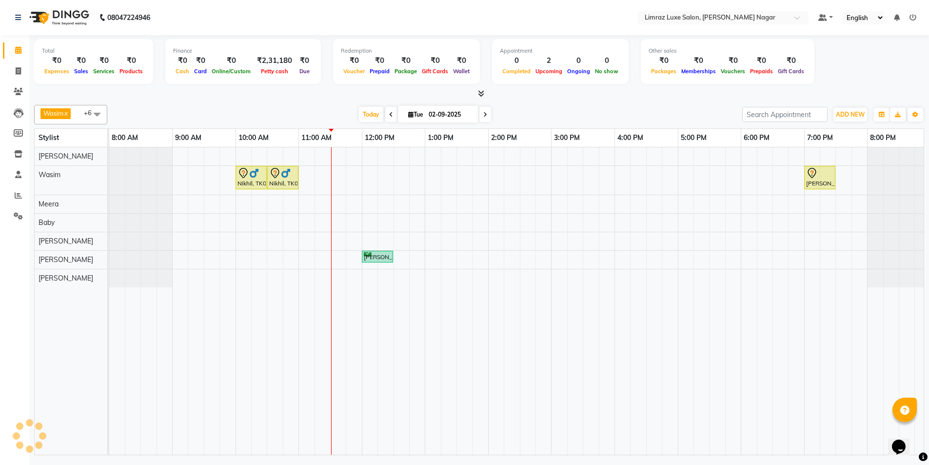
scroll to position [0, 0]
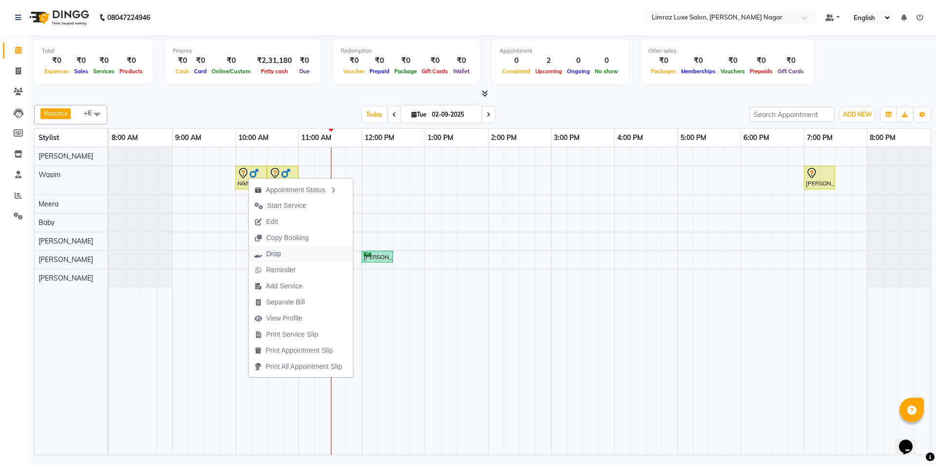
click at [272, 252] on span "Drop" at bounding box center [273, 254] width 15 height 10
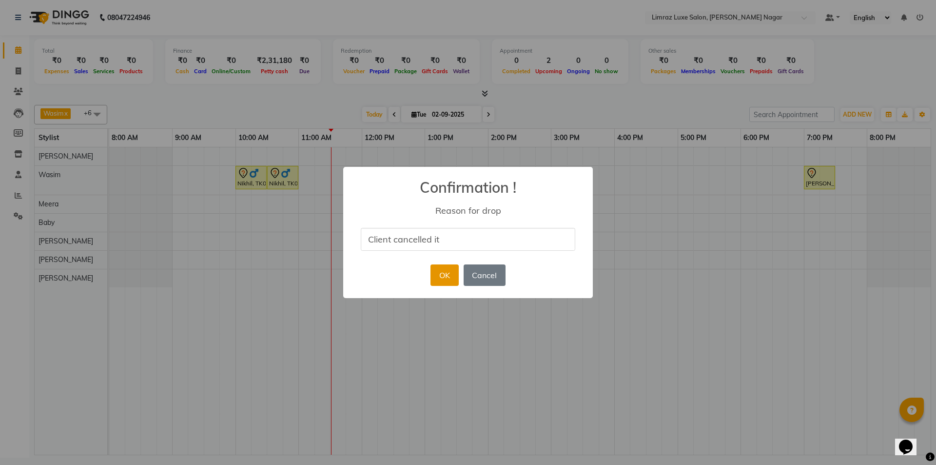
type input "Client cancelled it"
click at [446, 278] on button "OK" at bounding box center [445, 274] width 28 height 21
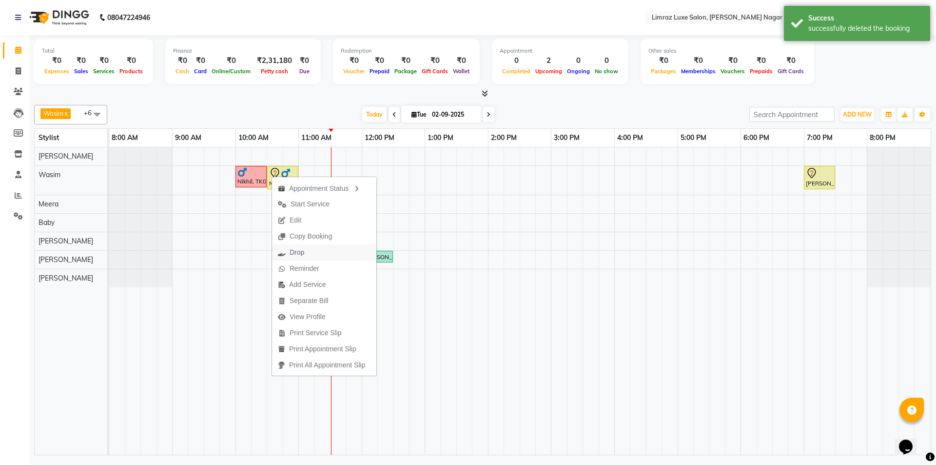
click at [300, 251] on span "Drop" at bounding box center [297, 252] width 15 height 10
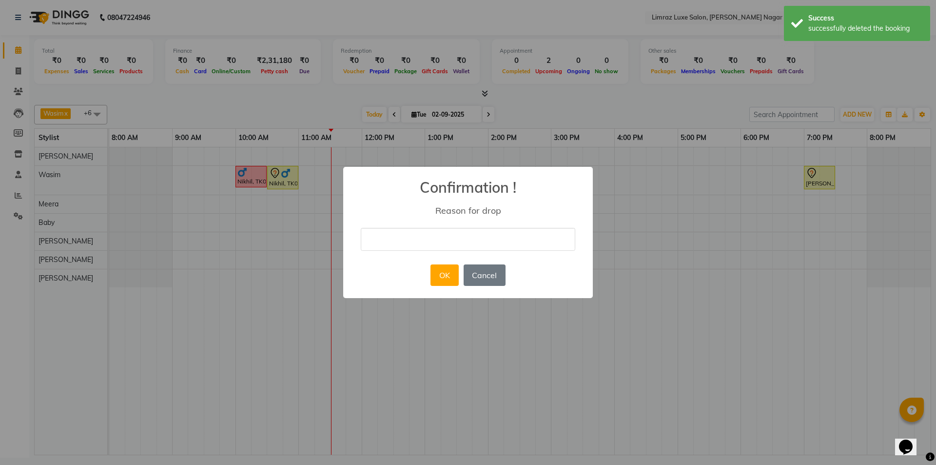
click at [395, 243] on input "text" at bounding box center [468, 239] width 215 height 23
type input "Client cancelled it"
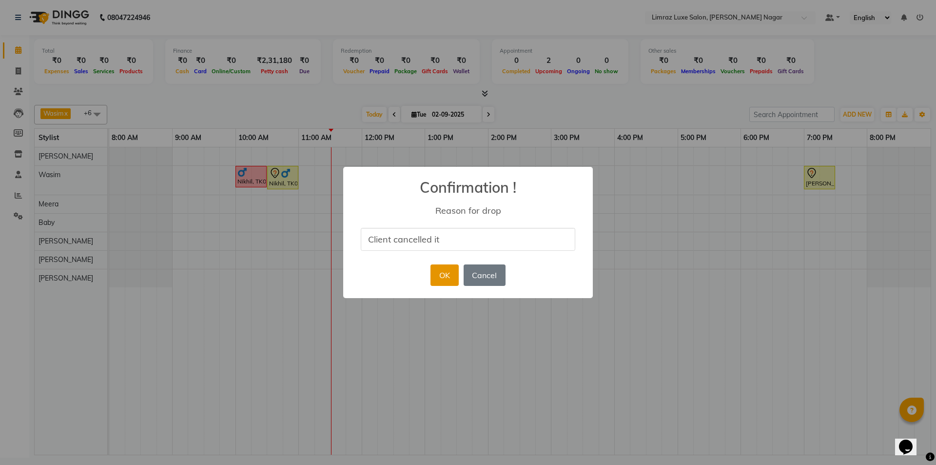
click at [436, 275] on button "OK" at bounding box center [445, 274] width 28 height 21
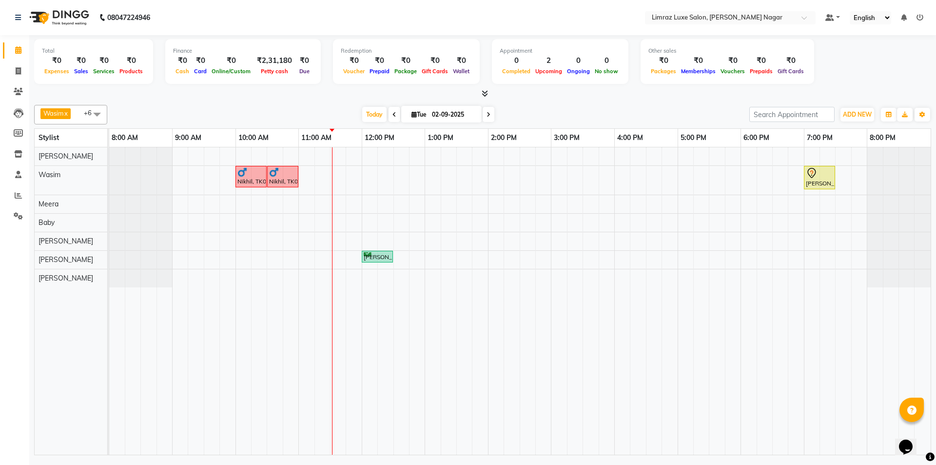
click at [393, 113] on icon at bounding box center [395, 115] width 4 height 6
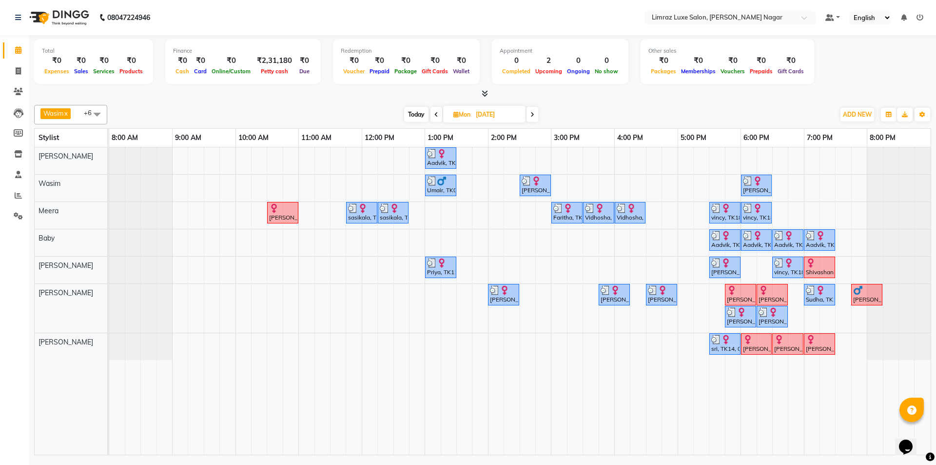
click at [435, 114] on icon at bounding box center [437, 115] width 4 height 6
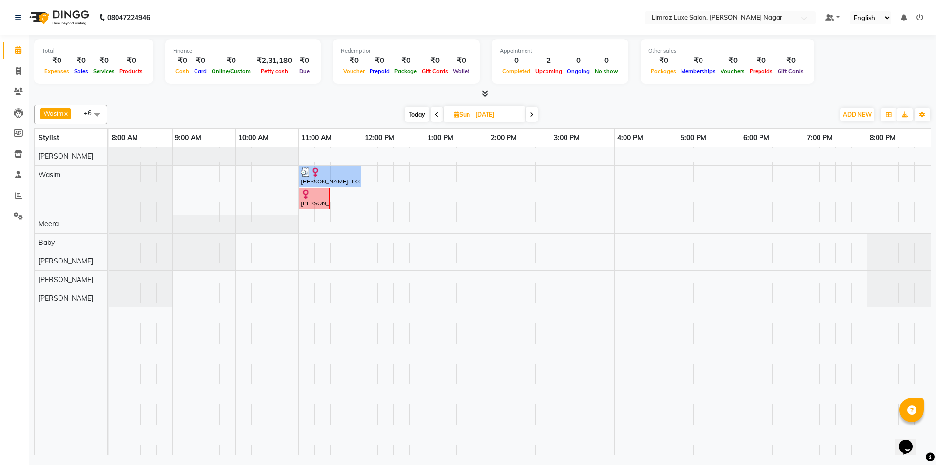
click at [533, 116] on icon at bounding box center [532, 115] width 4 height 6
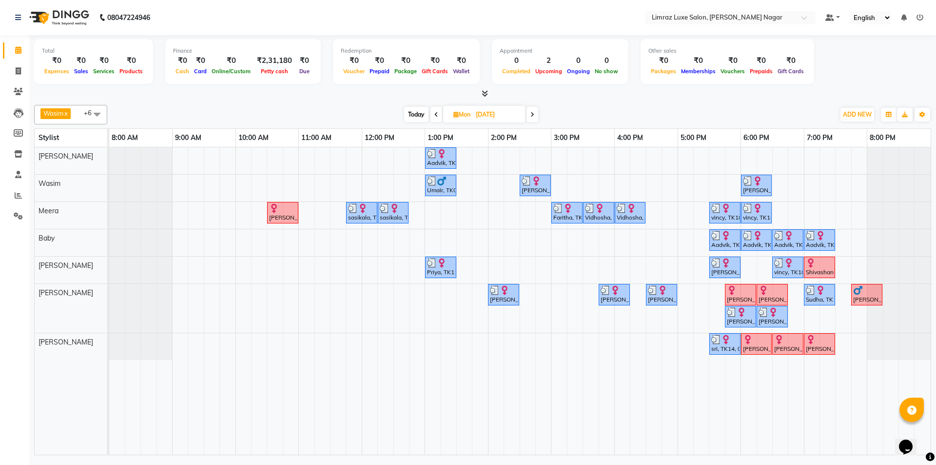
click at [436, 112] on icon at bounding box center [437, 115] width 4 height 6
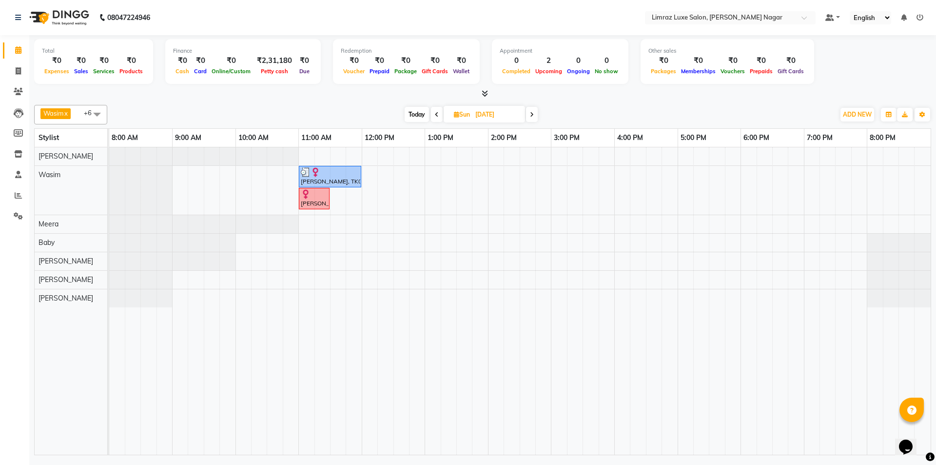
click at [436, 112] on icon at bounding box center [437, 115] width 4 height 6
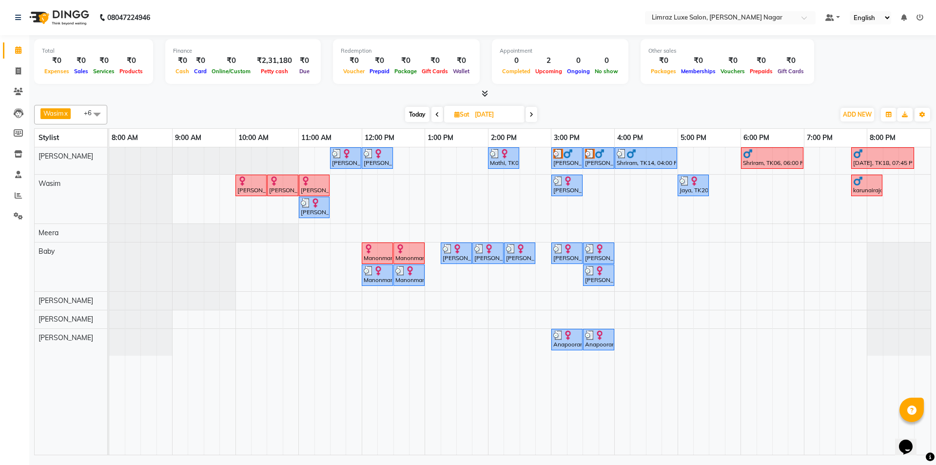
click at [436, 117] on icon at bounding box center [438, 115] width 4 height 6
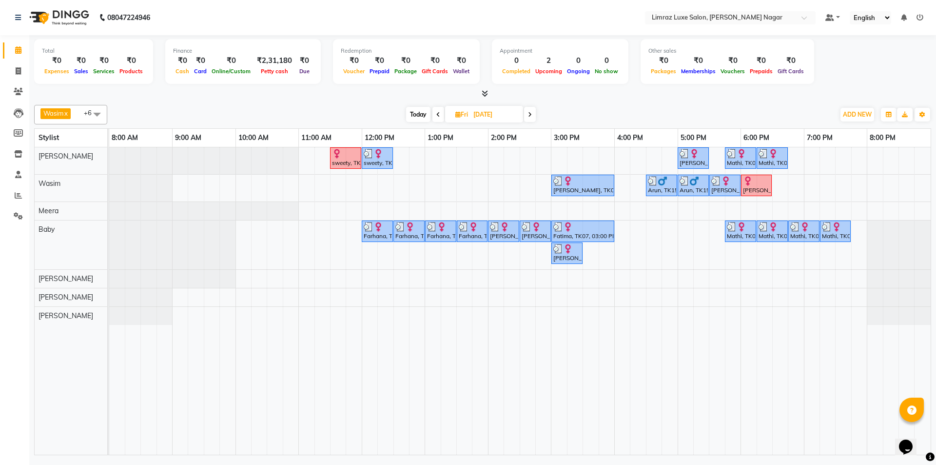
click at [439, 116] on icon at bounding box center [439, 115] width 4 height 6
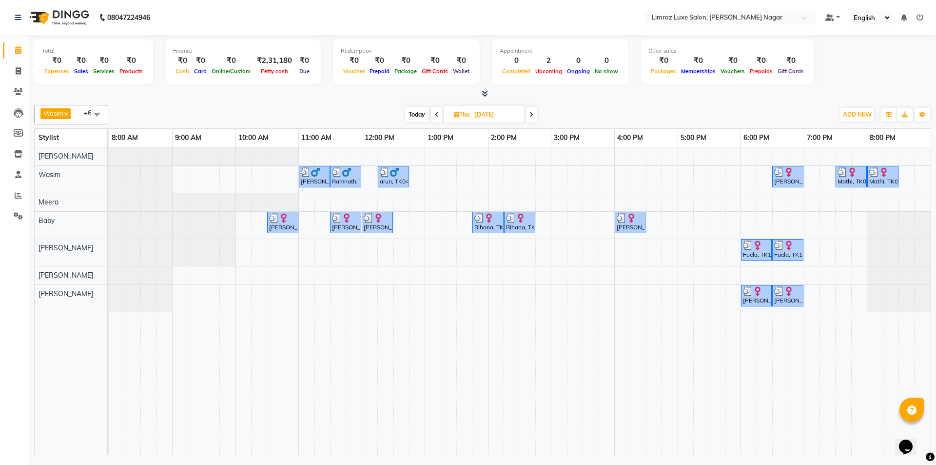
click at [439, 116] on span at bounding box center [437, 114] width 12 height 15
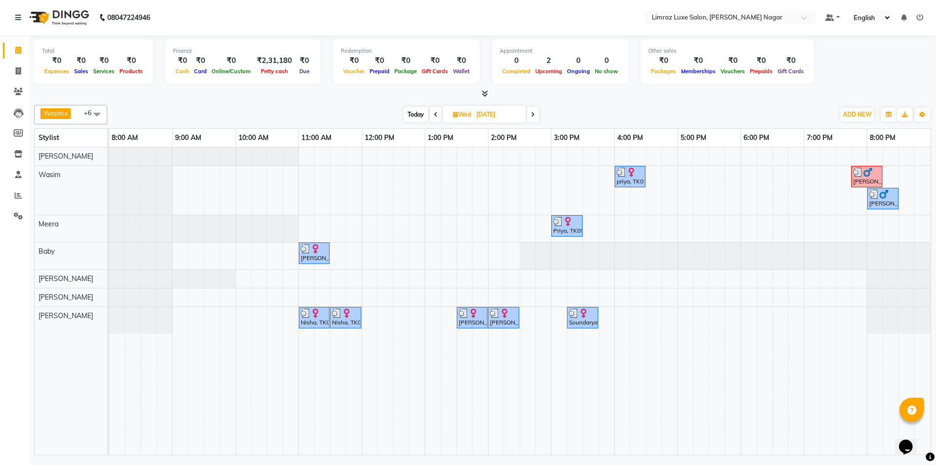
click at [525, 116] on span "[DATE]" at bounding box center [484, 114] width 83 height 17
click at [531, 117] on span at bounding box center [533, 114] width 12 height 15
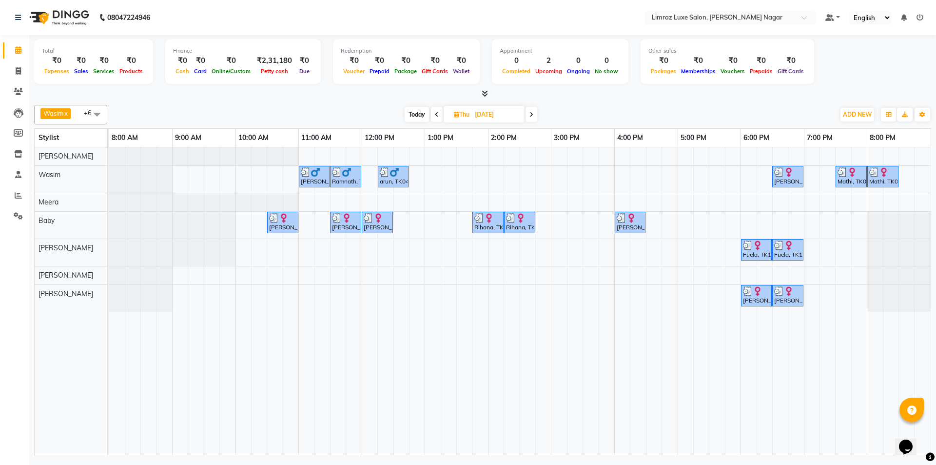
click at [531, 116] on icon at bounding box center [532, 115] width 4 height 6
click at [532, 116] on icon at bounding box center [532, 115] width 4 height 6
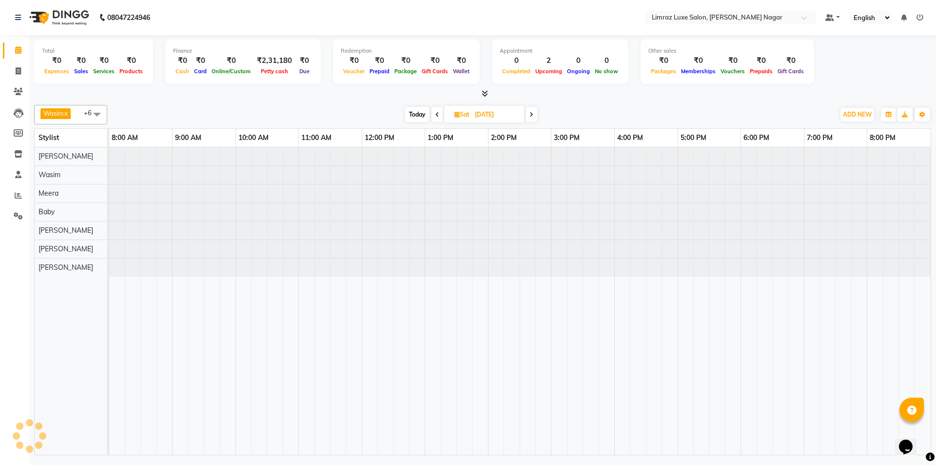
click at [532, 116] on icon at bounding box center [532, 115] width 4 height 6
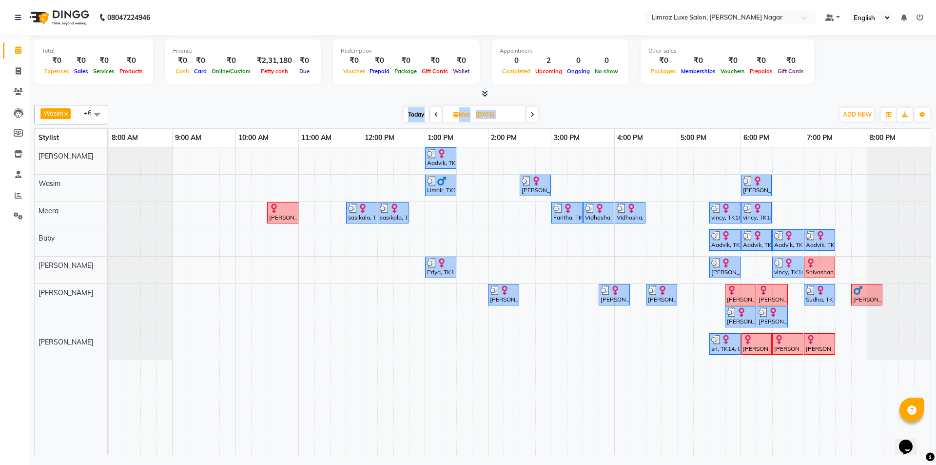
click at [532, 116] on icon at bounding box center [533, 115] width 4 height 6
type input "02-09-2025"
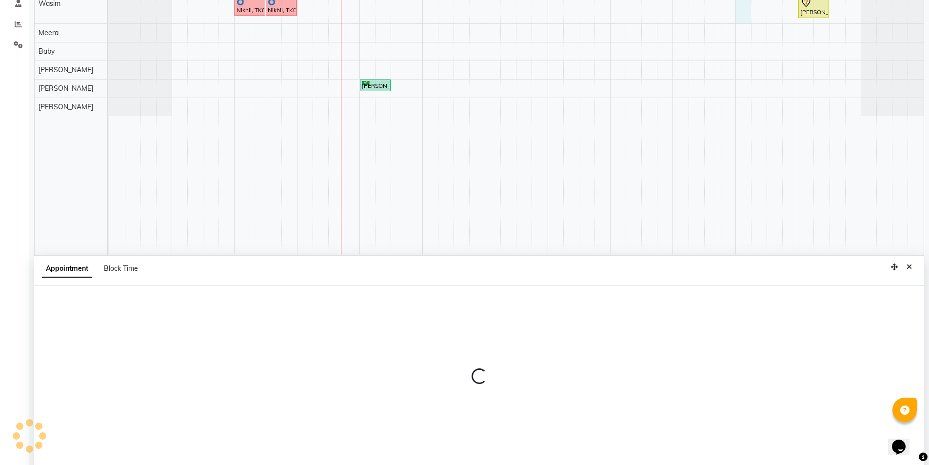
scroll to position [184, 0]
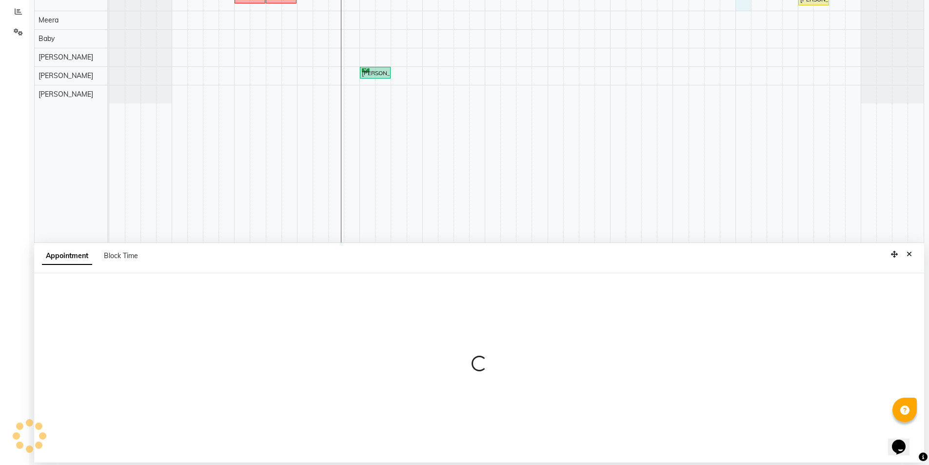
select select "74165"
select select "tentative"
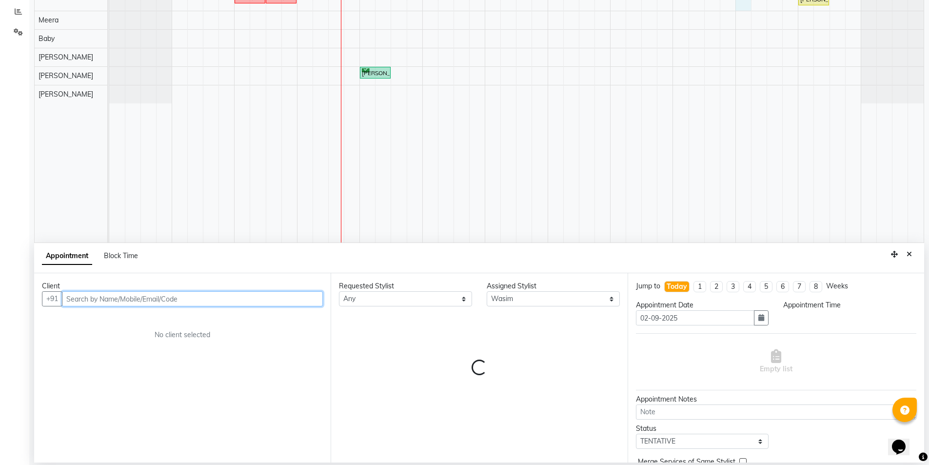
select select "1080"
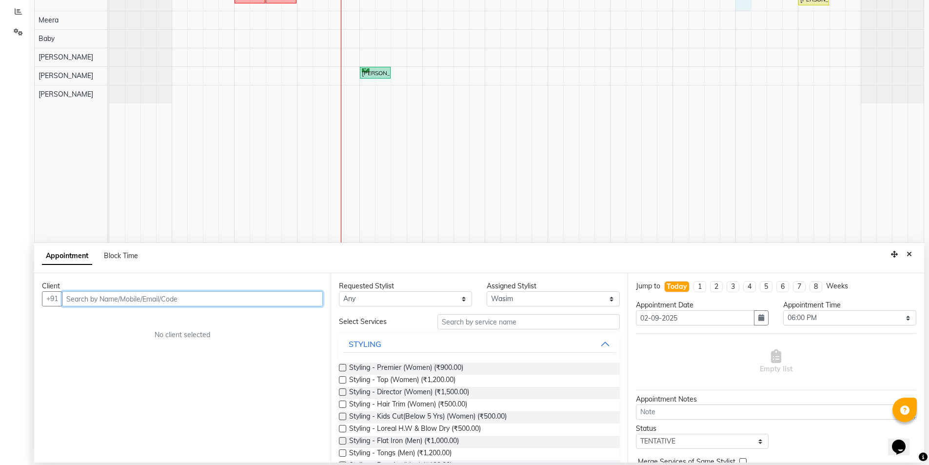
click at [187, 305] on input "text" at bounding box center [192, 298] width 261 height 15
type input "h"
type input "p"
type input "7307106530"
click at [292, 304] on button "Add Client" at bounding box center [302, 298] width 40 height 15
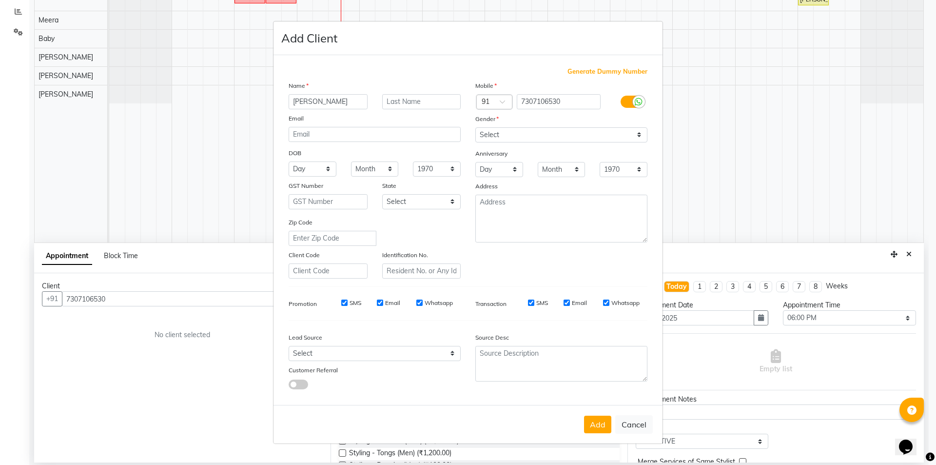
type input "[PERSON_NAME]"
click at [515, 140] on select "Select [DEMOGRAPHIC_DATA] [DEMOGRAPHIC_DATA] Other Prefer Not To Say" at bounding box center [562, 134] width 172 height 15
select select "[DEMOGRAPHIC_DATA]"
click at [476, 127] on select "Select [DEMOGRAPHIC_DATA] [DEMOGRAPHIC_DATA] Other Prefer Not To Say" at bounding box center [562, 134] width 172 height 15
click at [347, 300] on input "SMS" at bounding box center [344, 302] width 6 height 6
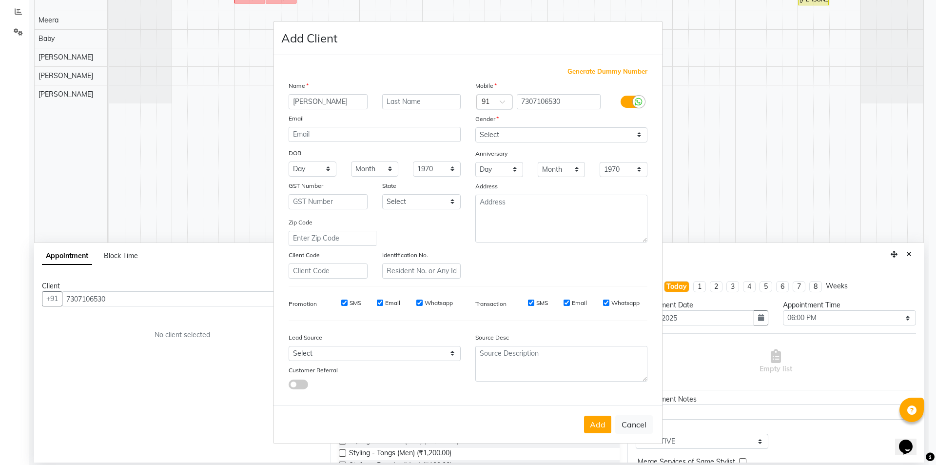
checkbox input "false"
click at [381, 303] on input "Email" at bounding box center [380, 302] width 6 height 6
checkbox input "false"
click at [421, 302] on input "Whatsapp" at bounding box center [420, 302] width 6 height 6
checkbox input "false"
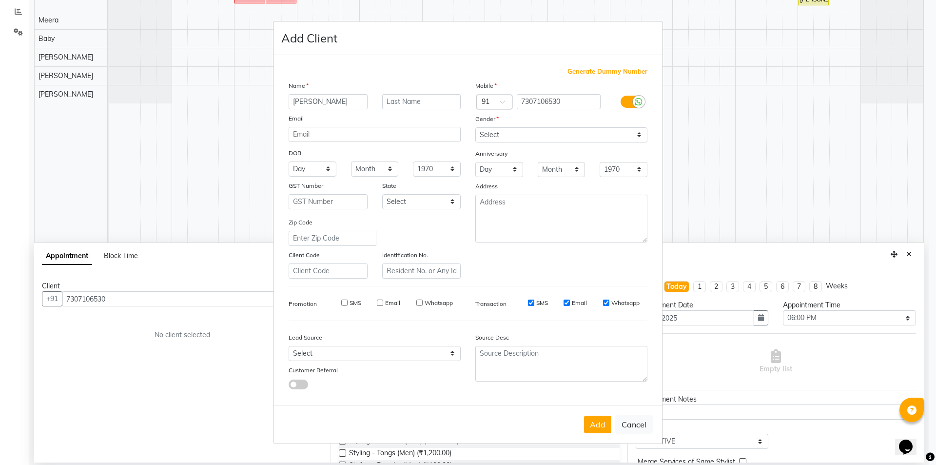
click at [530, 302] on input "SMS" at bounding box center [531, 302] width 6 height 6
checkbox input "false"
click at [567, 302] on input "Email" at bounding box center [567, 302] width 6 height 6
checkbox input "false"
click at [612, 297] on div "Transaction SMS Email Whatsapp" at bounding box center [561, 304] width 187 height 18
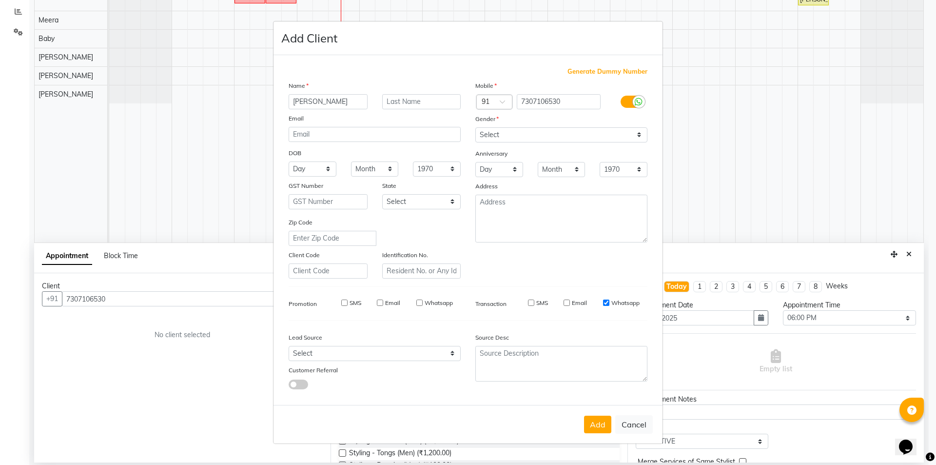
click at [605, 303] on input "Whatsapp" at bounding box center [606, 302] width 6 height 6
checkbox input "false"
click at [596, 426] on button "Add" at bounding box center [597, 425] width 27 height 18
type input "73******30"
select select
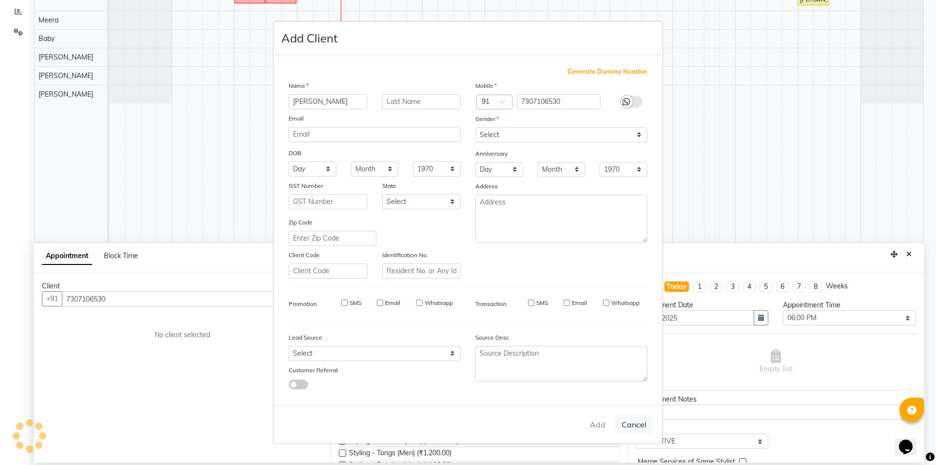
select select
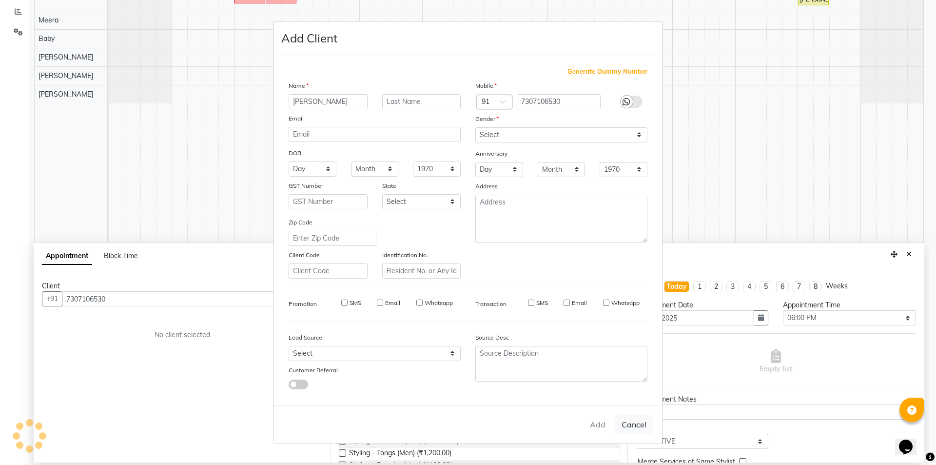
select select
checkbox input "false"
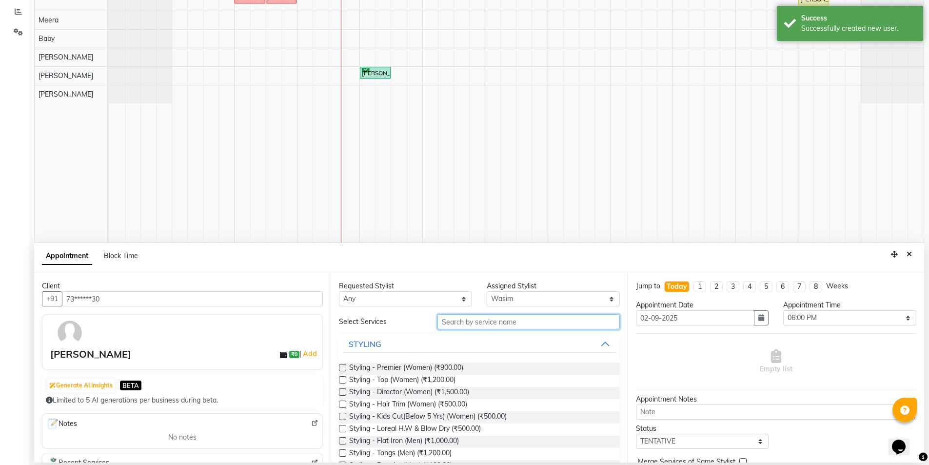
click at [461, 328] on input "text" at bounding box center [528, 321] width 182 height 15
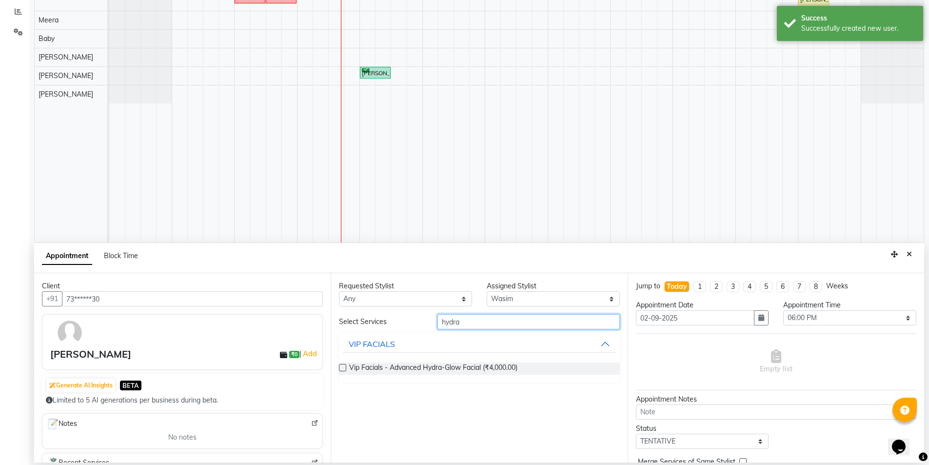
type input "hydra"
click at [341, 368] on label at bounding box center [342, 367] width 7 height 7
click at [341, 368] on input "checkbox" at bounding box center [342, 368] width 6 height 6
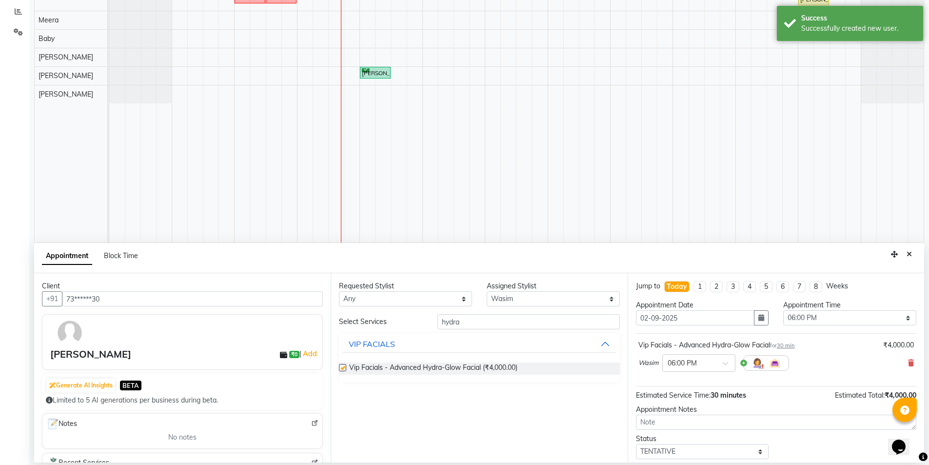
checkbox input "false"
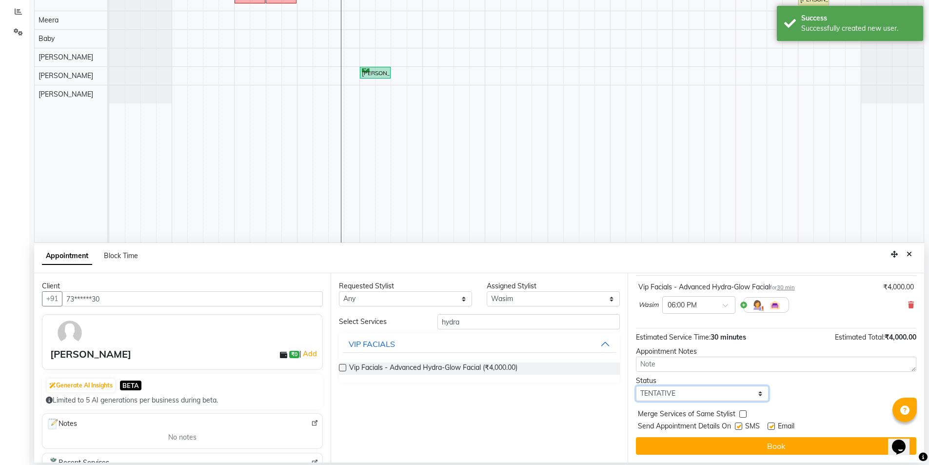
click at [653, 397] on select "Select TENTATIVE CONFIRM CHECK-IN UPCOMING" at bounding box center [702, 393] width 133 height 15
select select "confirm booking"
click at [636, 386] on select "Select TENTATIVE CONFIRM CHECK-IN UPCOMING" at bounding box center [702, 393] width 133 height 15
click at [739, 427] on label at bounding box center [738, 425] width 7 height 7
click at [739, 427] on input "checkbox" at bounding box center [738, 427] width 6 height 6
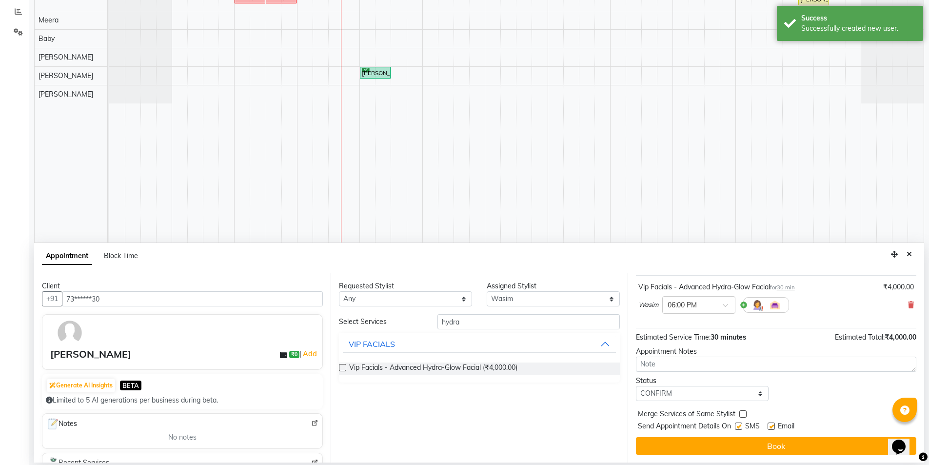
checkbox input "false"
click at [769, 425] on label at bounding box center [771, 425] width 7 height 7
click at [769, 425] on input "checkbox" at bounding box center [771, 427] width 6 height 6
checkbox input "false"
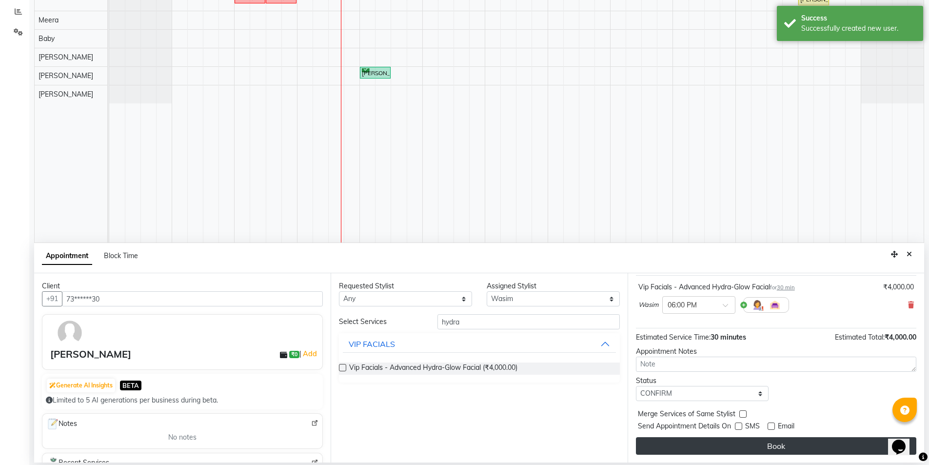
click at [765, 443] on button "Book" at bounding box center [776, 446] width 280 height 18
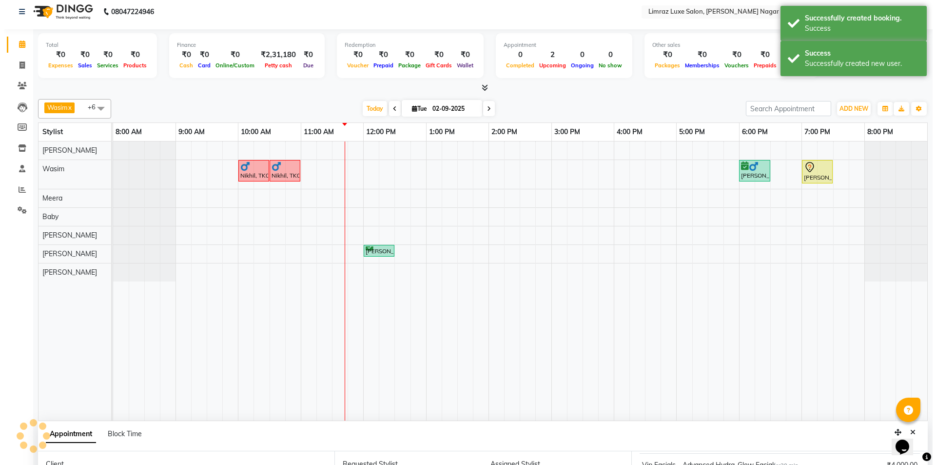
scroll to position [0, 0]
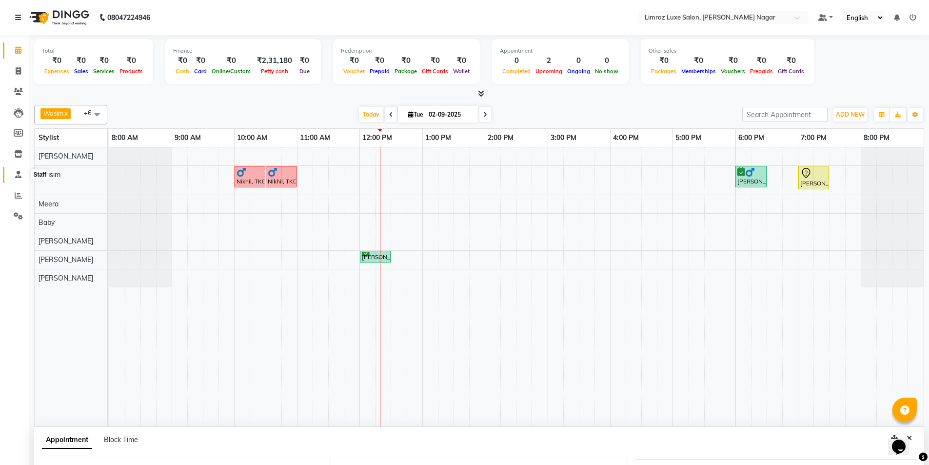
click at [20, 175] on icon at bounding box center [18, 174] width 6 height 7
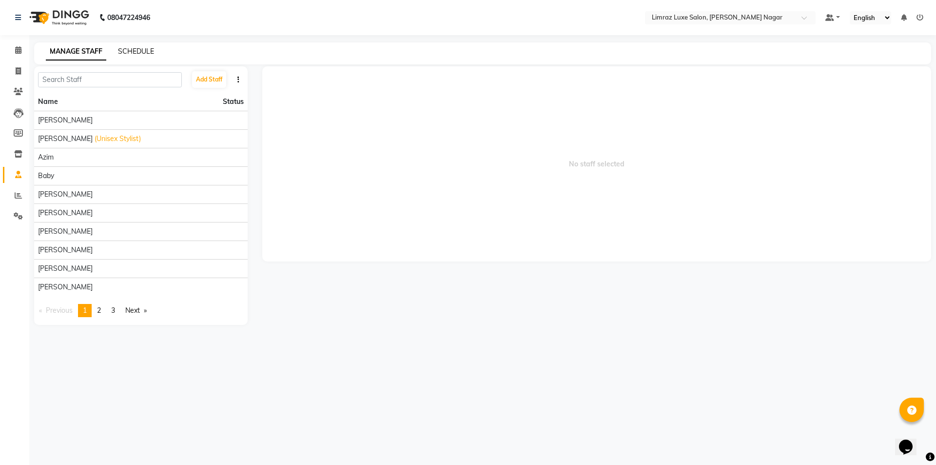
click at [132, 49] on link "SCHEDULE" at bounding box center [136, 51] width 36 height 9
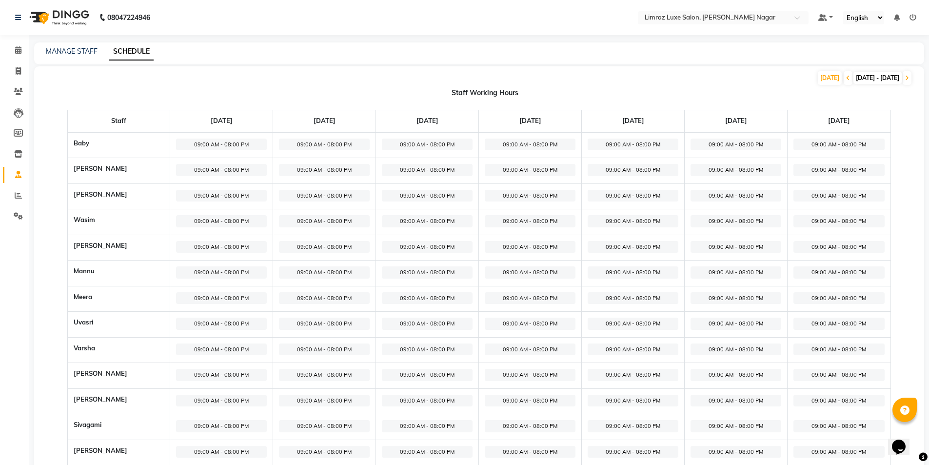
click at [356, 145] on span "09:00 AM - 08:00 PM" at bounding box center [324, 145] width 91 height 12
select select "09:00 AM"
select select "08:00 PM"
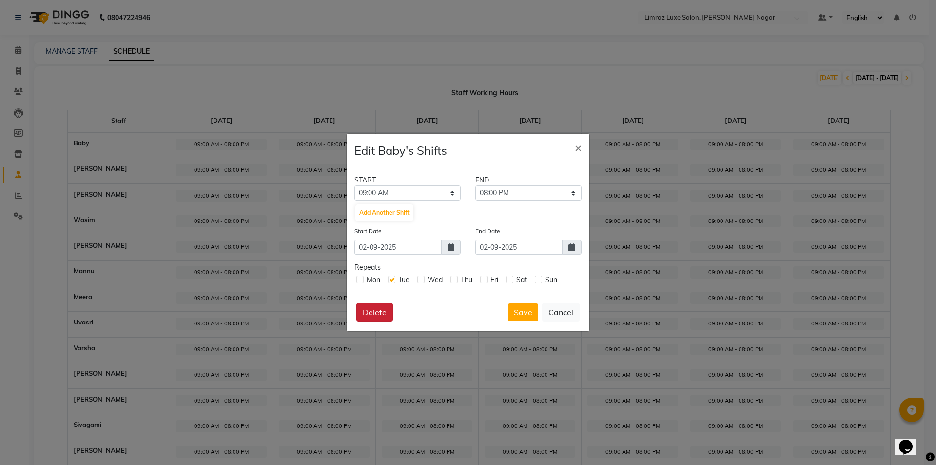
click at [361, 310] on button "Delete" at bounding box center [375, 312] width 37 height 19
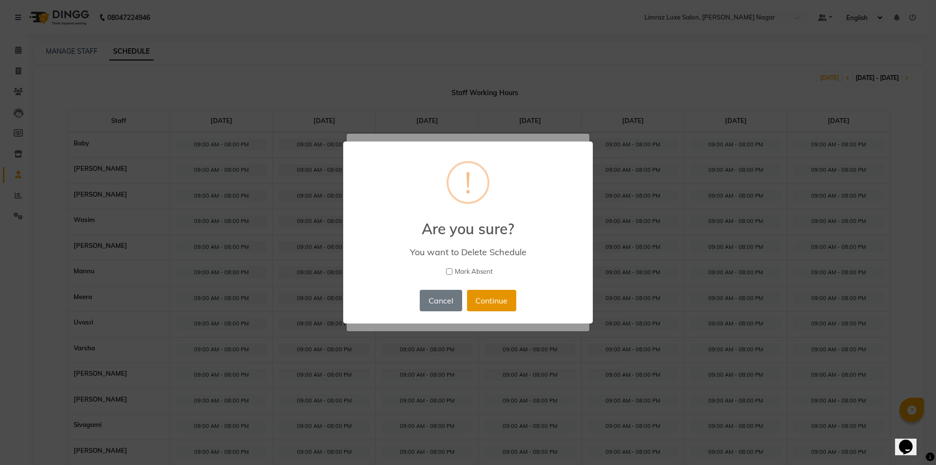
click at [482, 303] on button "Continue" at bounding box center [491, 300] width 49 height 21
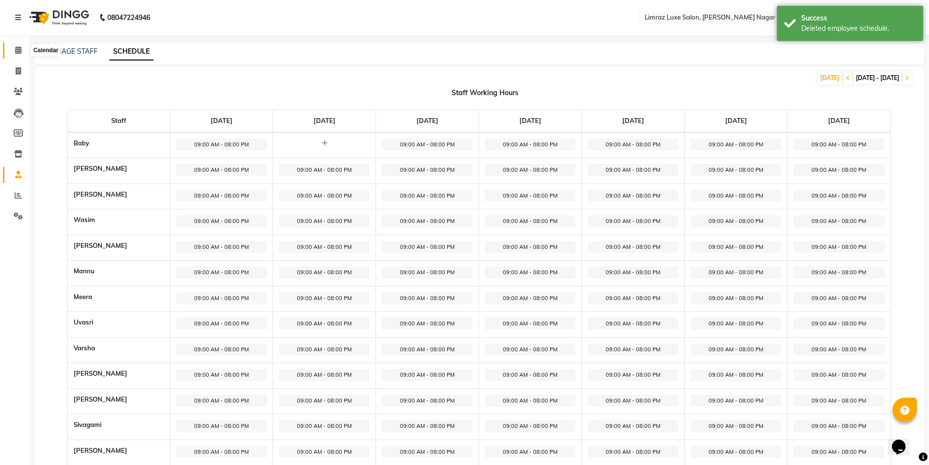
click at [20, 49] on icon at bounding box center [18, 49] width 6 height 7
